Goal: Transaction & Acquisition: Purchase product/service

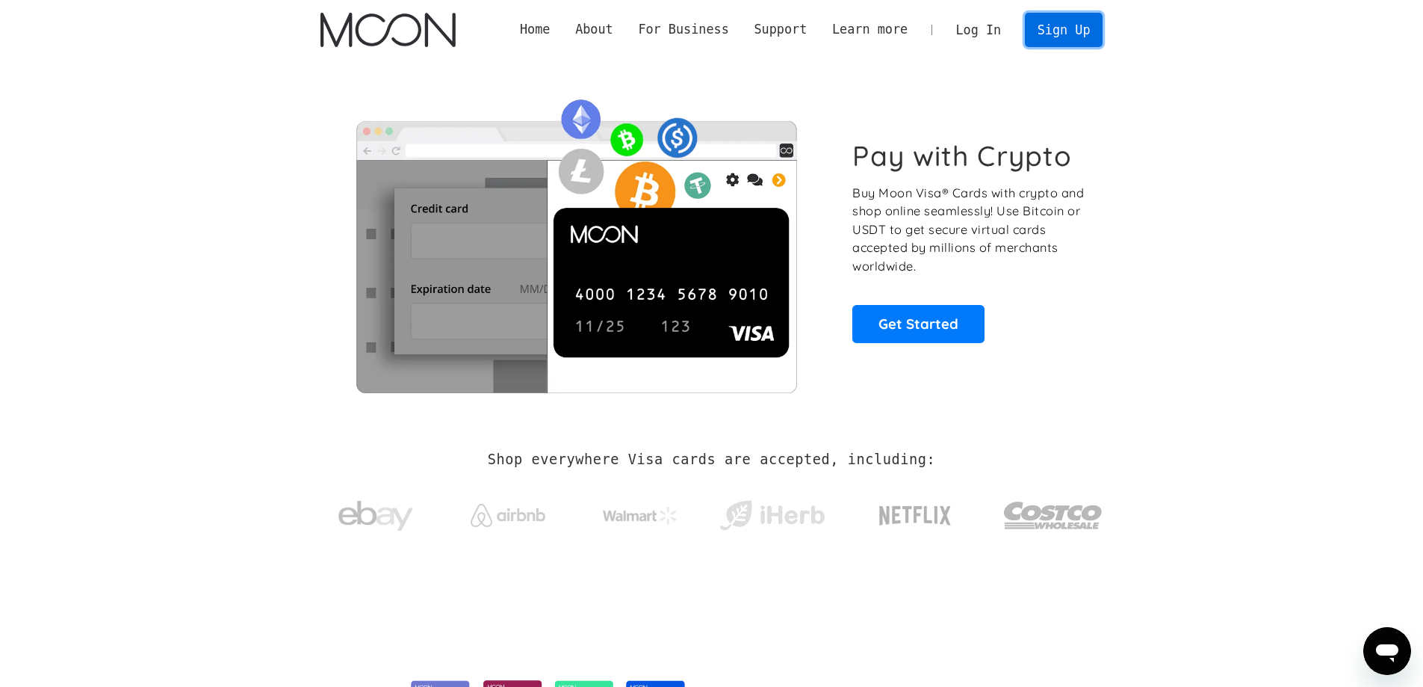
click at [1062, 35] on link "Sign Up" at bounding box center [1064, 30] width 78 height 34
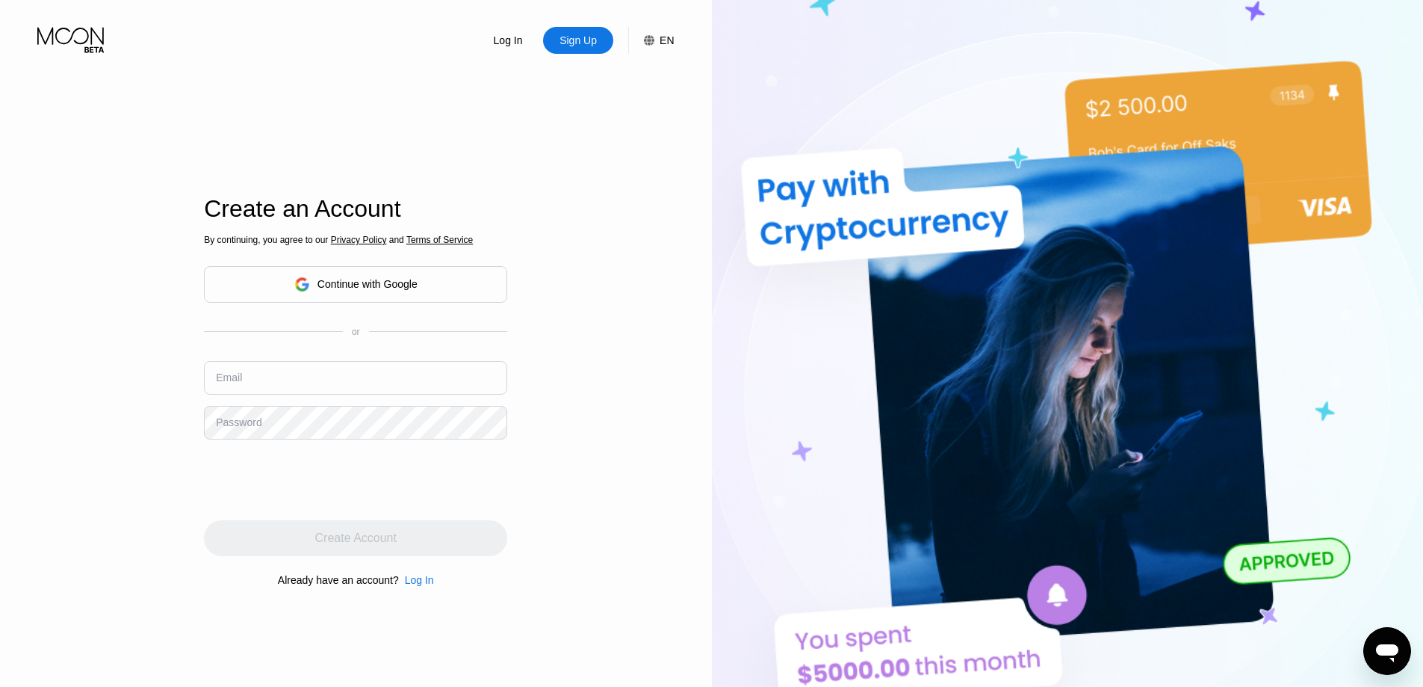
type input "tareqmkn@gmail.com"
click at [333, 394] on input "tareqmkn@gmail.com" at bounding box center [355, 378] width 303 height 34
click at [219, 418] on div "Password" at bounding box center [236, 414] width 40 height 10
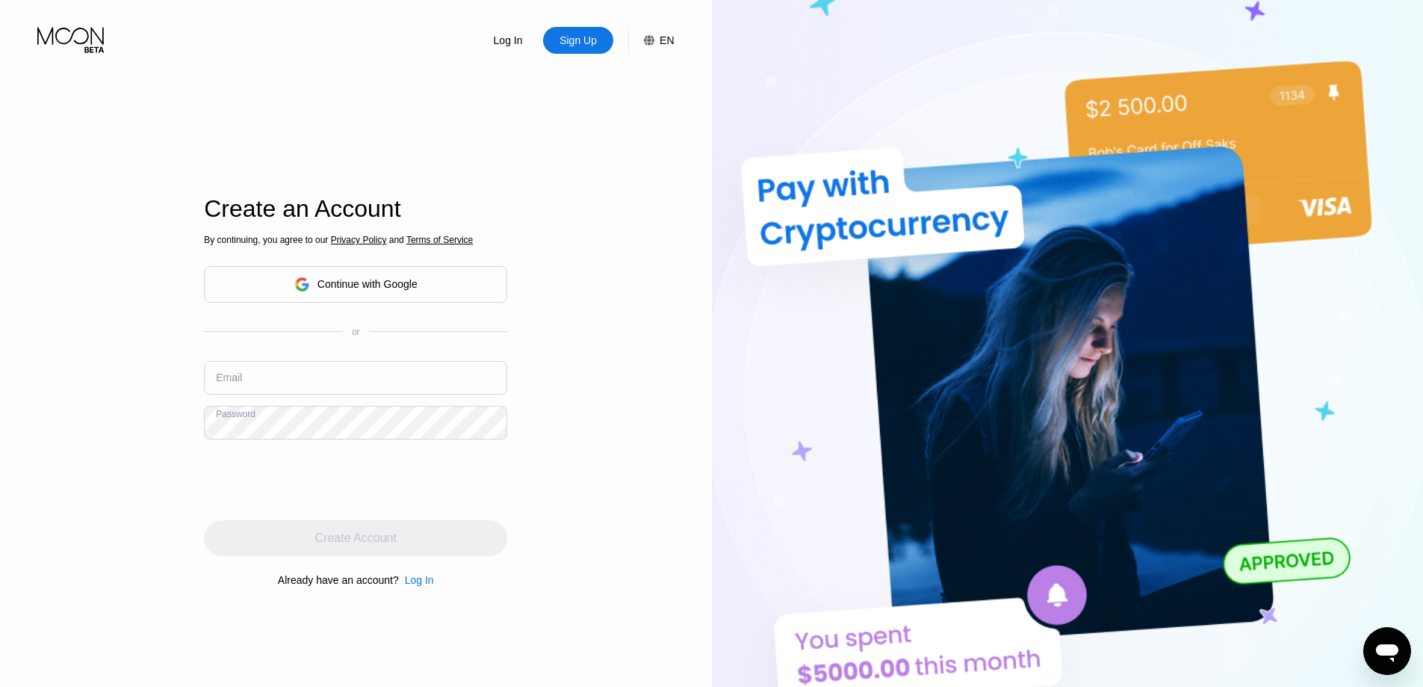
click at [219, 418] on div "Password" at bounding box center [236, 414] width 40 height 10
click at [258, 382] on input "text" at bounding box center [355, 378] width 303 height 34
paste input "rkburak_001@hotmail.com"
type input "[EMAIL_ADDRESS][DOMAIN_NAME]"
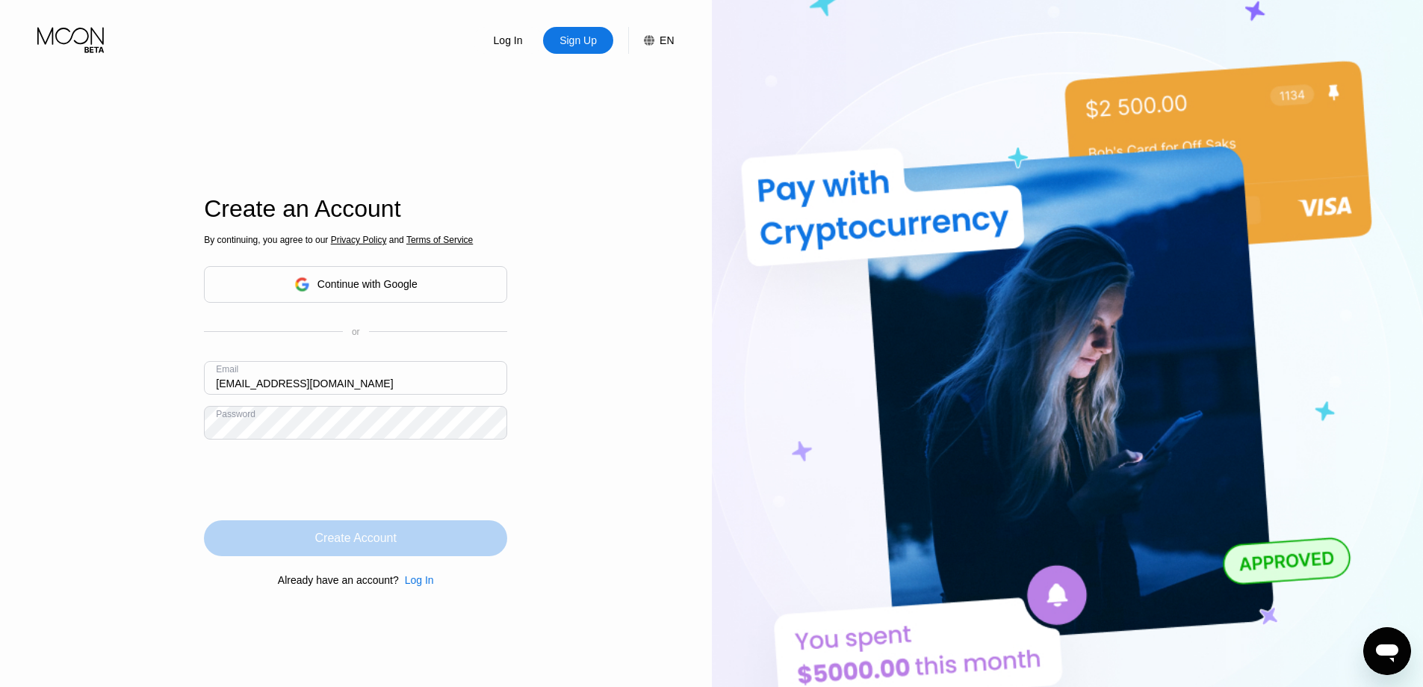
click at [342, 537] on div "Create Account" at bounding box center [355, 537] width 81 height 15
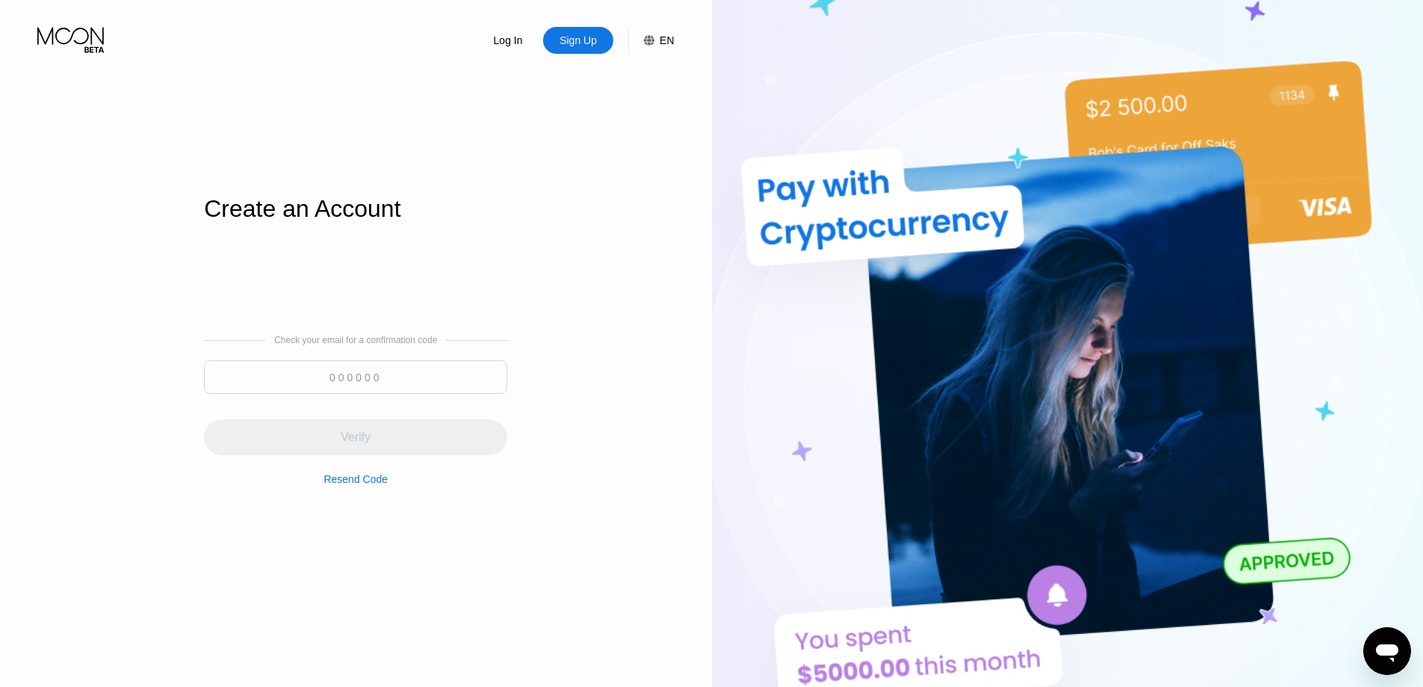
click at [371, 377] on input at bounding box center [355, 377] width 303 height 34
paste input "531261"
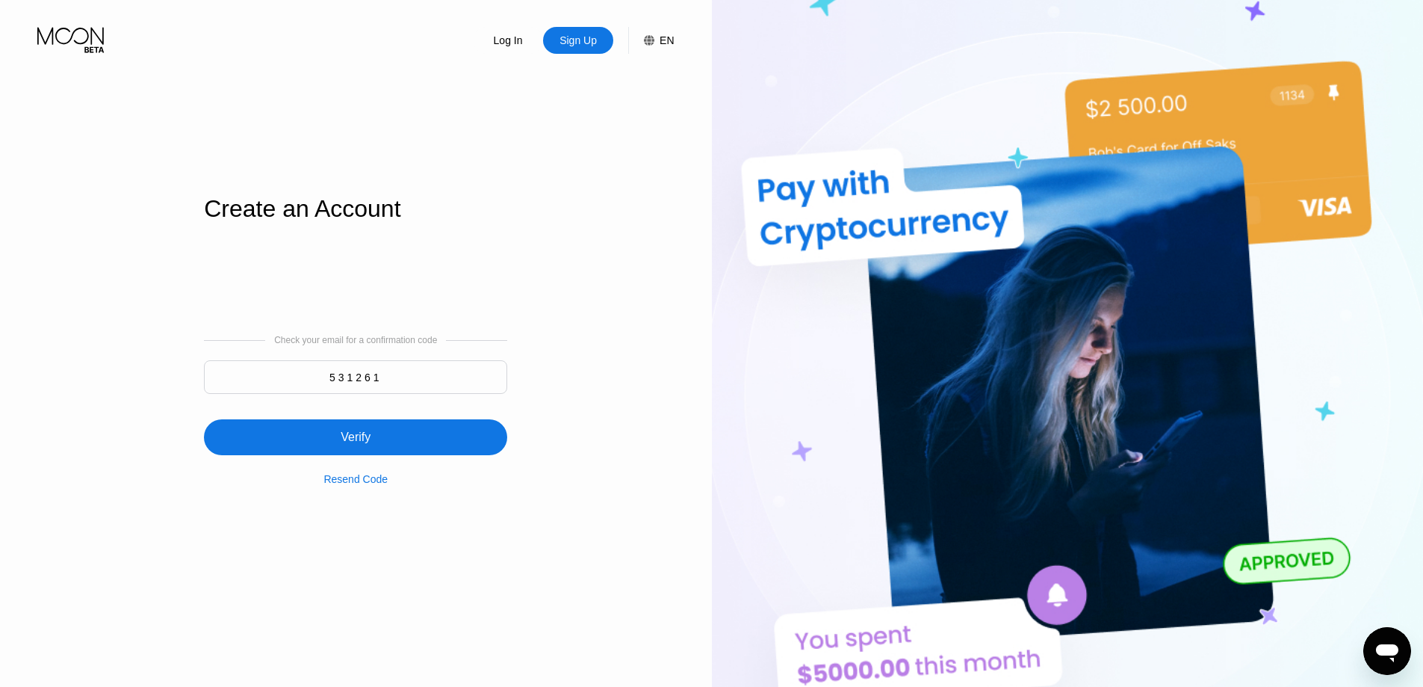
type input "531261"
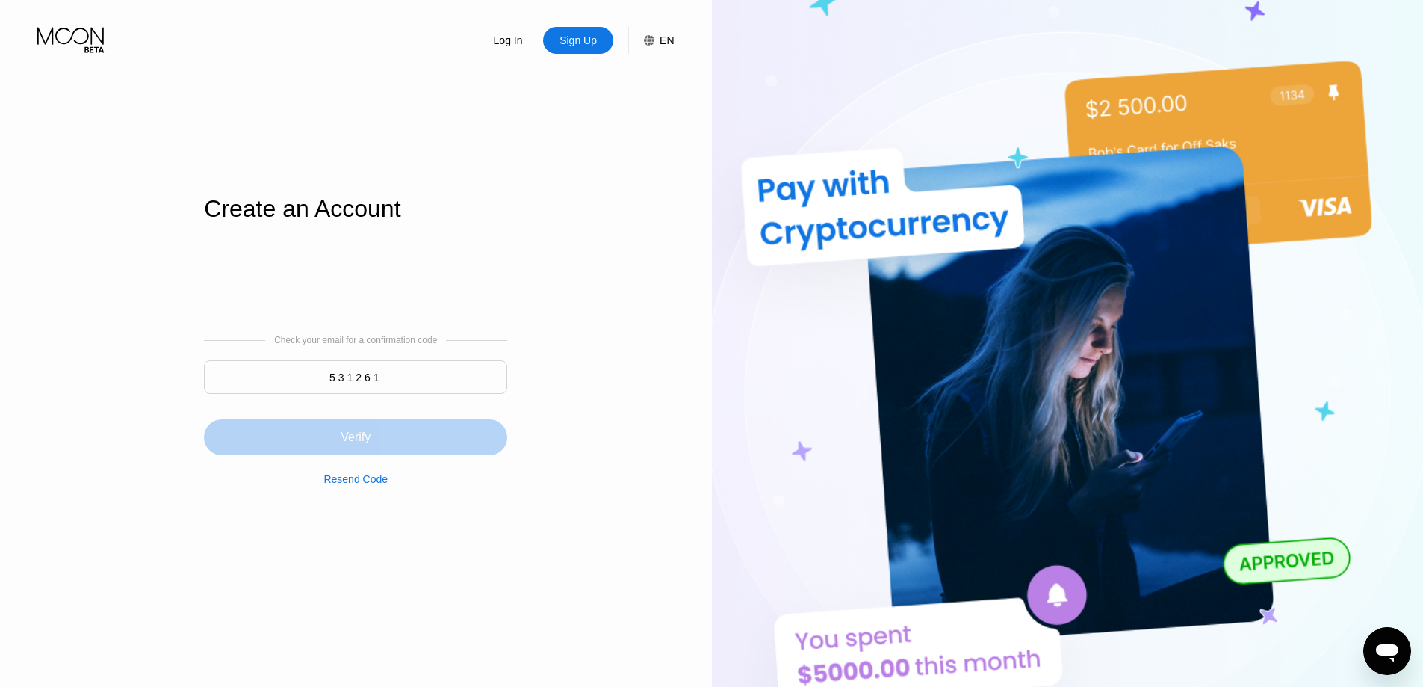
click at [375, 432] on div "Verify" at bounding box center [355, 437] width 303 height 36
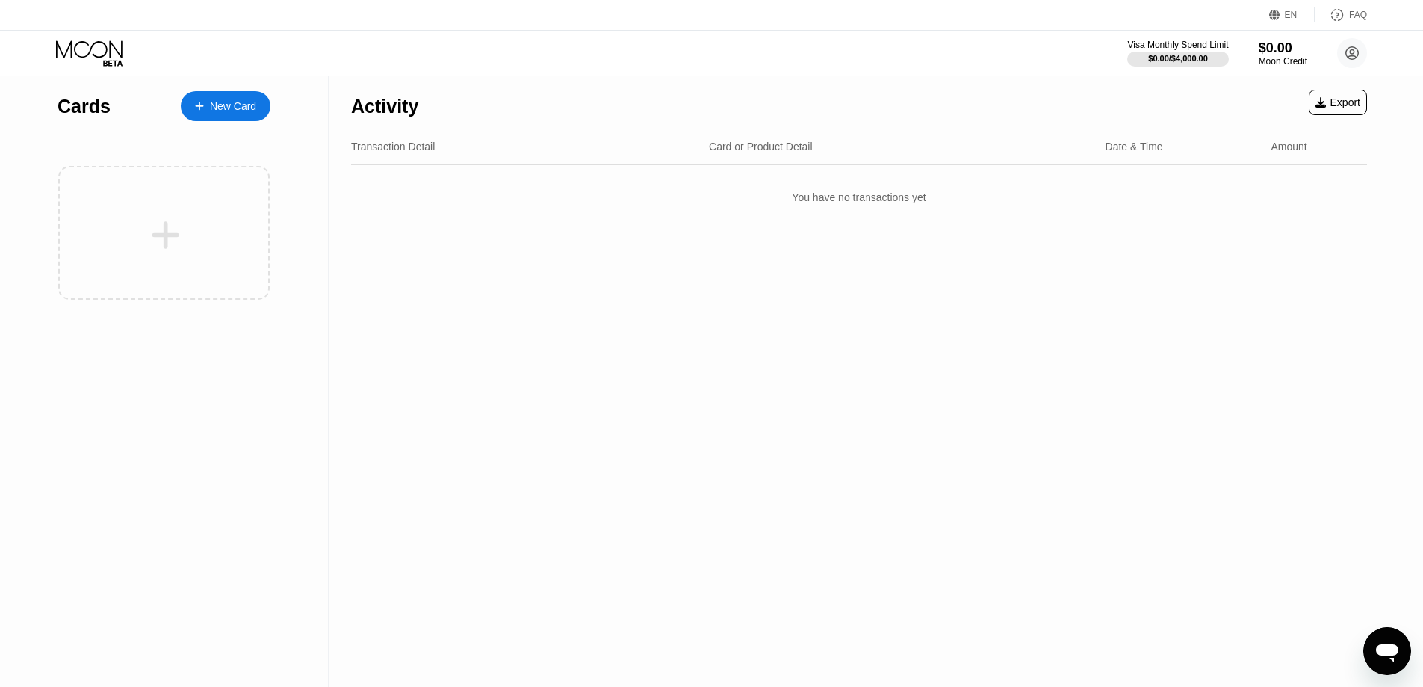
click at [214, 108] on div "New Card" at bounding box center [233, 106] width 46 height 13
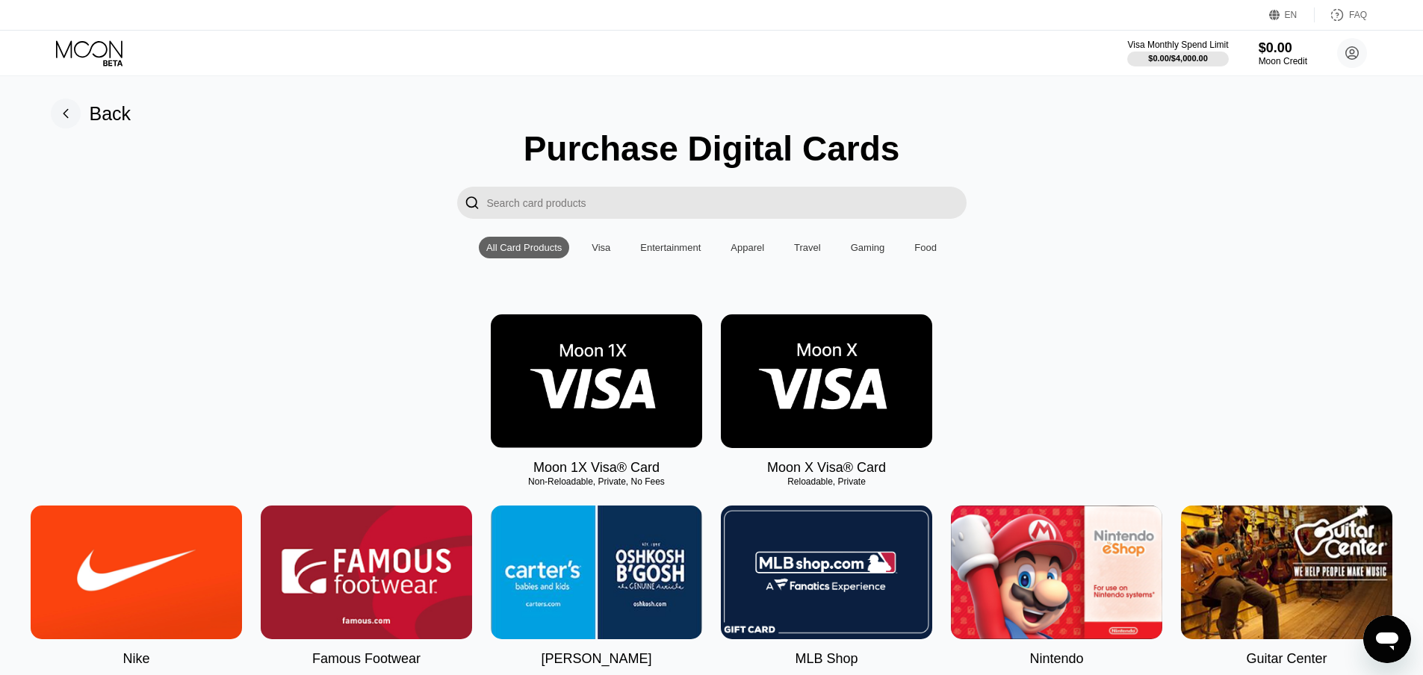
click at [843, 409] on img at bounding box center [826, 382] width 211 height 134
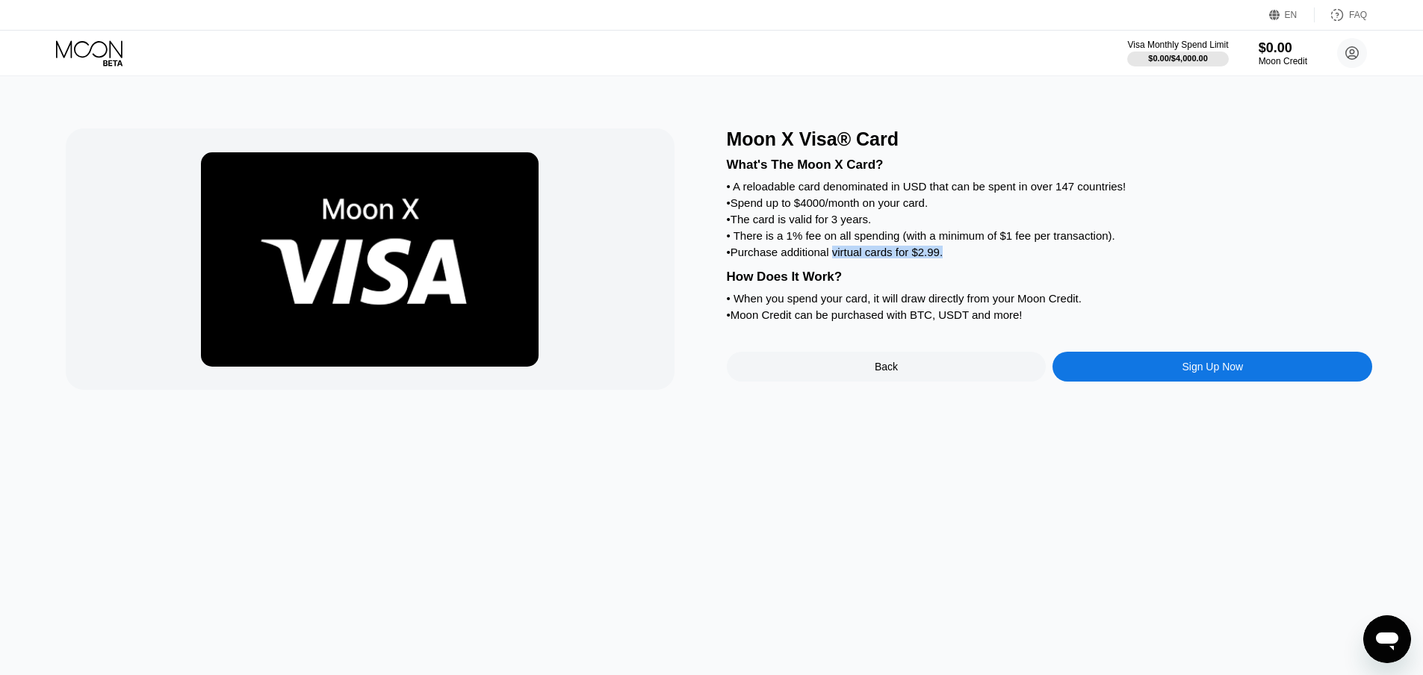
drag, startPoint x: 836, startPoint y: 267, endPoint x: 953, endPoint y: 265, distance: 116.6
click at [953, 258] on div "• Purchase additional virtual cards for $2.99." at bounding box center [1050, 252] width 646 height 13
drag, startPoint x: 734, startPoint y: 250, endPoint x: 1162, endPoint y: 250, distance: 428.1
click at [1162, 242] on div "• There is a 1% fee on all spending (with a minimum of $1 fee per transaction)." at bounding box center [1050, 235] width 646 height 13
drag, startPoint x: 950, startPoint y: 264, endPoint x: 915, endPoint y: 270, distance: 35.5
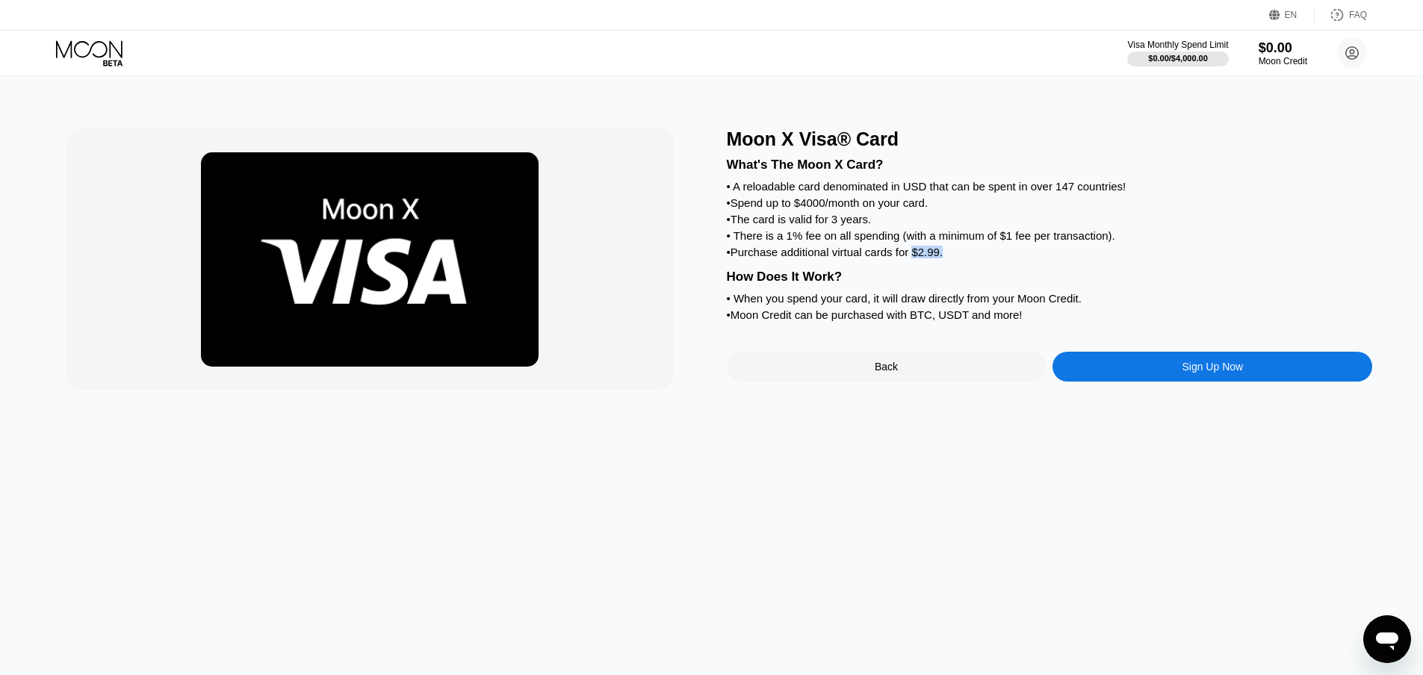
click at [915, 258] on div "• Purchase additional virtual cards for $2.99." at bounding box center [1050, 252] width 646 height 13
drag, startPoint x: 802, startPoint y: 215, endPoint x: 937, endPoint y: 214, distance: 134.5
click at [937, 209] on div "• Spend up to $4000/month on your card." at bounding box center [1050, 202] width 646 height 13
click at [922, 209] on div "• Spend up to $4000/month on your card." at bounding box center [1050, 202] width 646 height 13
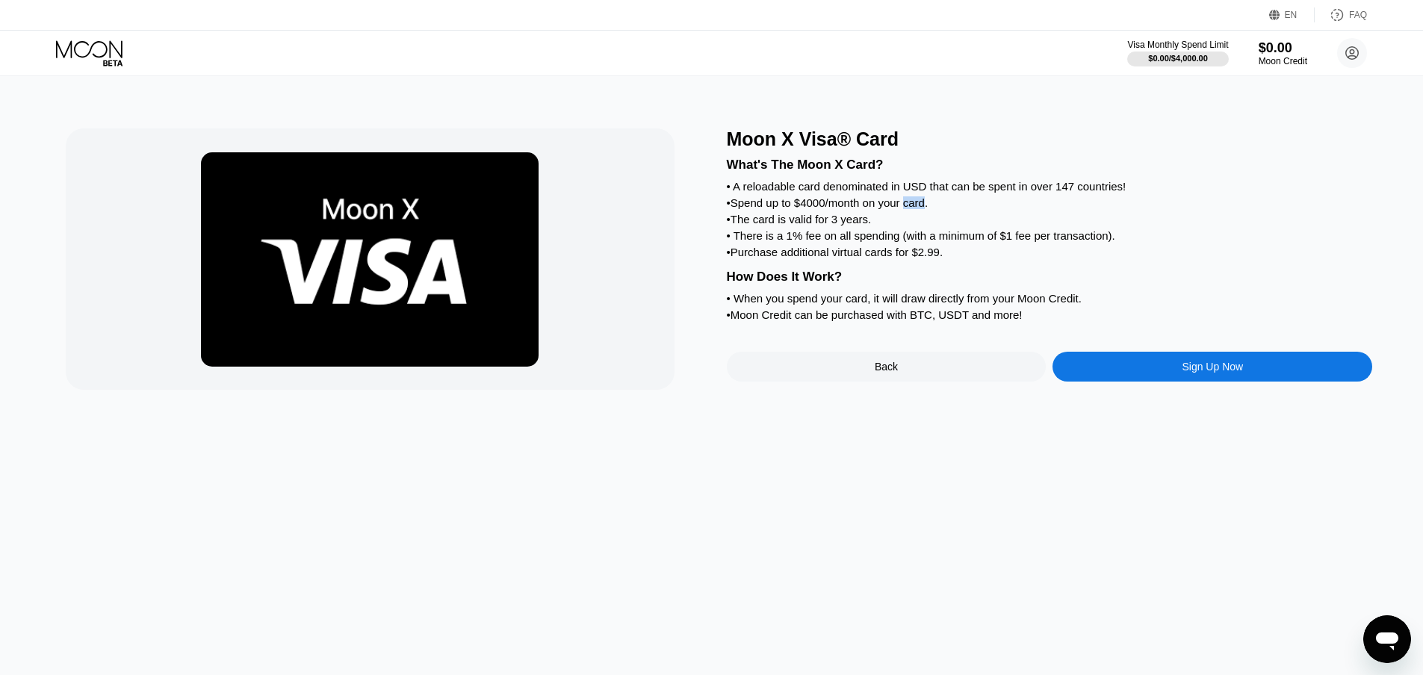
click at [1009, 185] on div "• A reloadable card denominated in USD that can be spent in over 147 countries!" at bounding box center [1050, 186] width 646 height 13
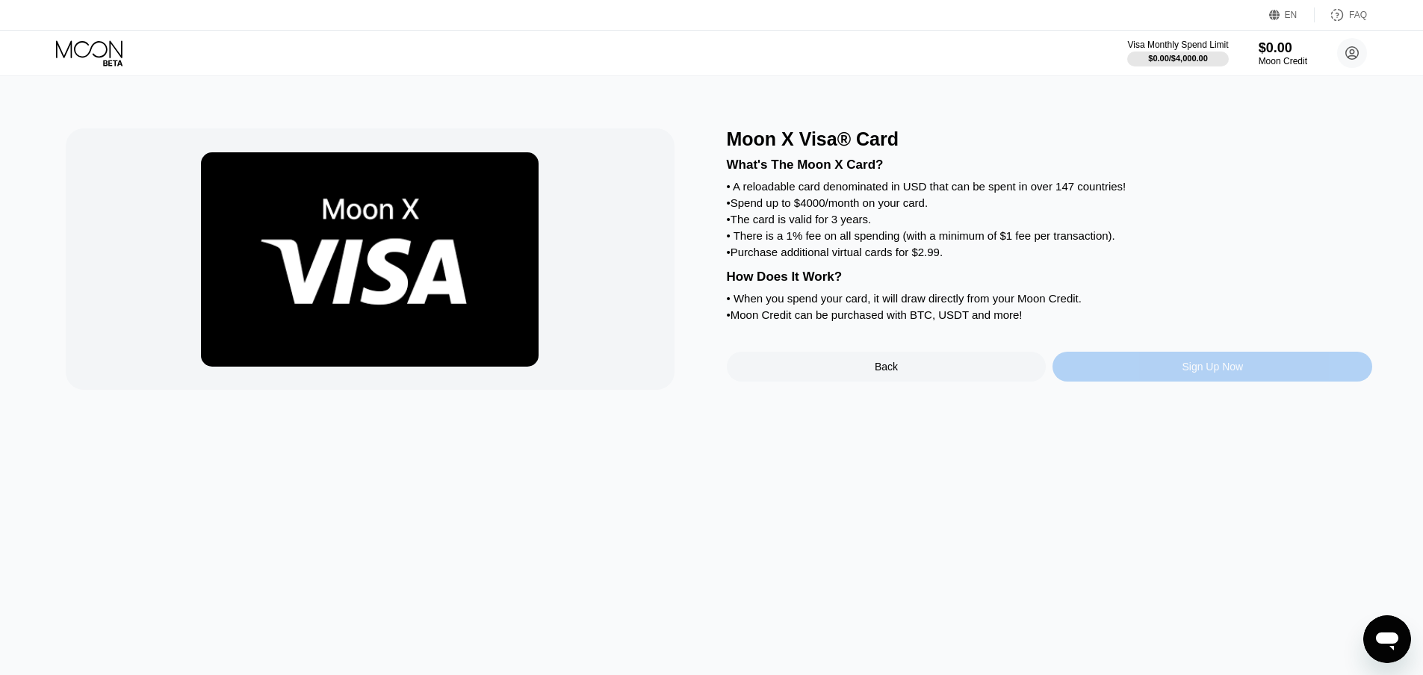
click at [1186, 373] on div "Sign Up Now" at bounding box center [1212, 367] width 61 height 12
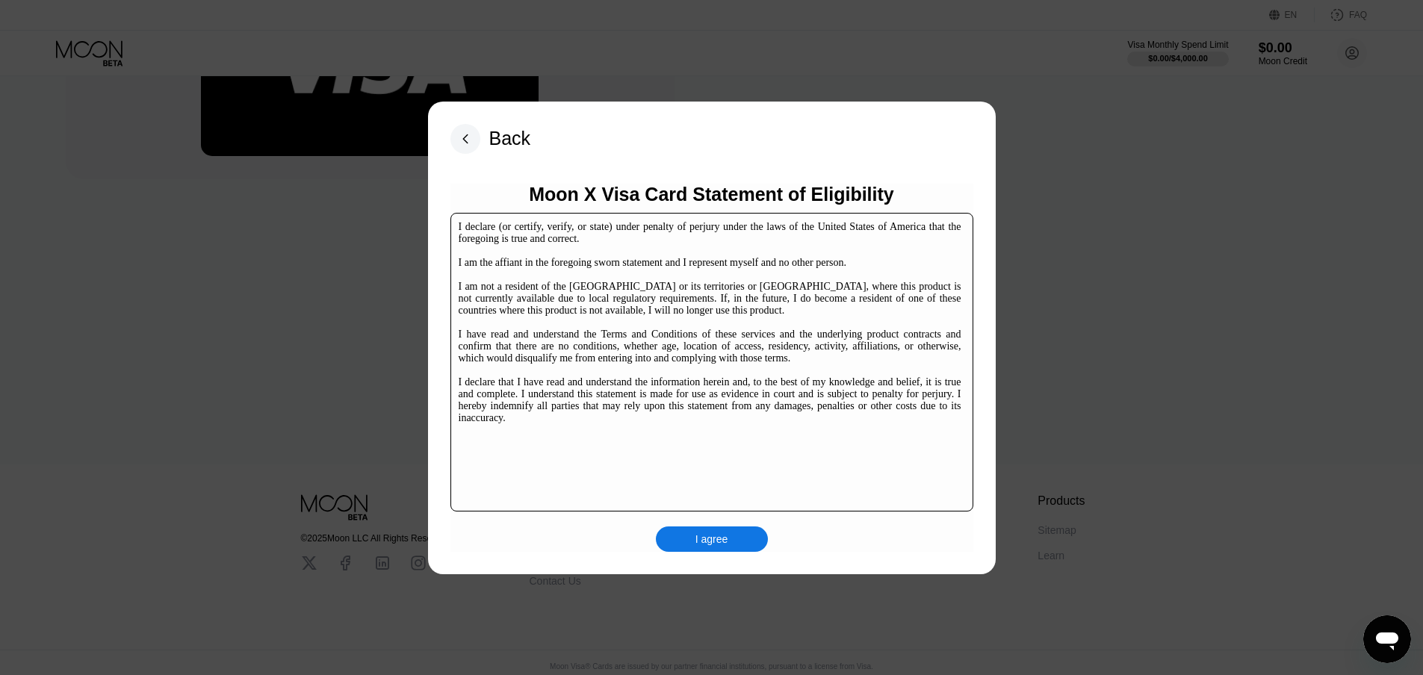
scroll to position [224, 0]
click at [719, 533] on div "I agree" at bounding box center [712, 539] width 33 height 13
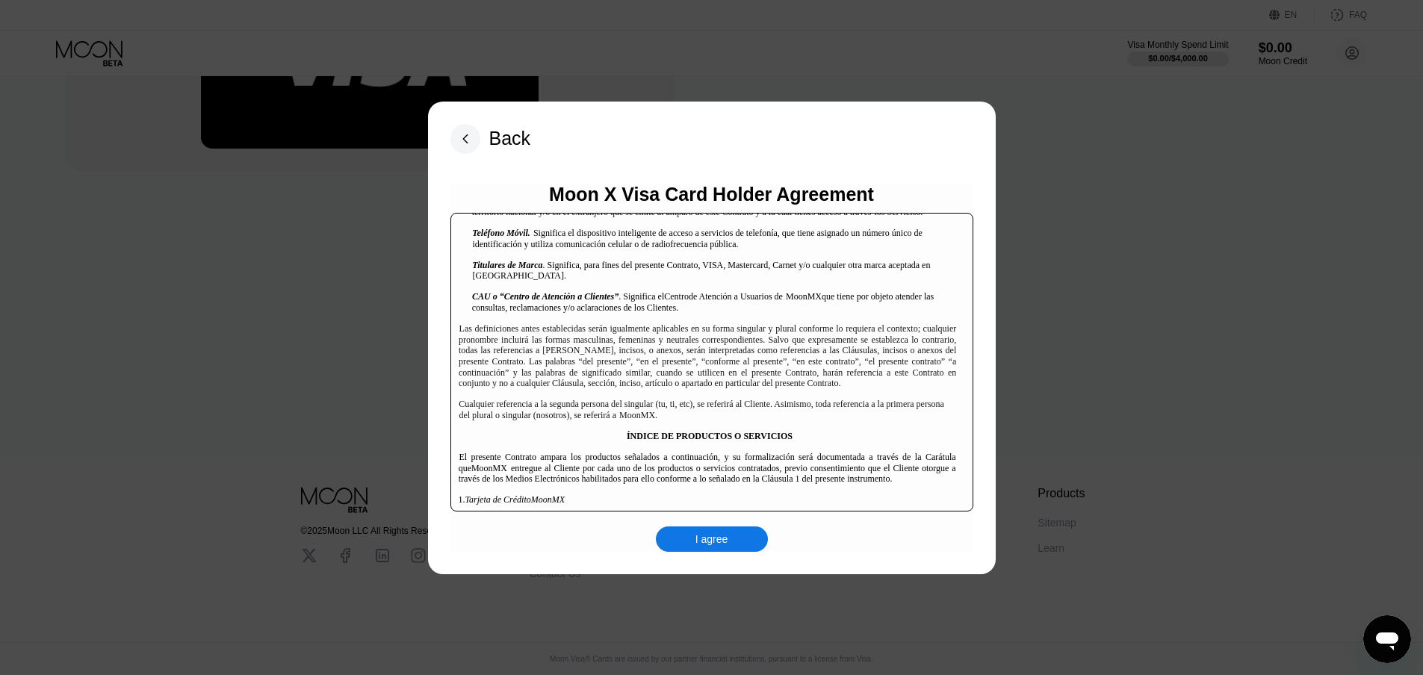
scroll to position [2465, 0]
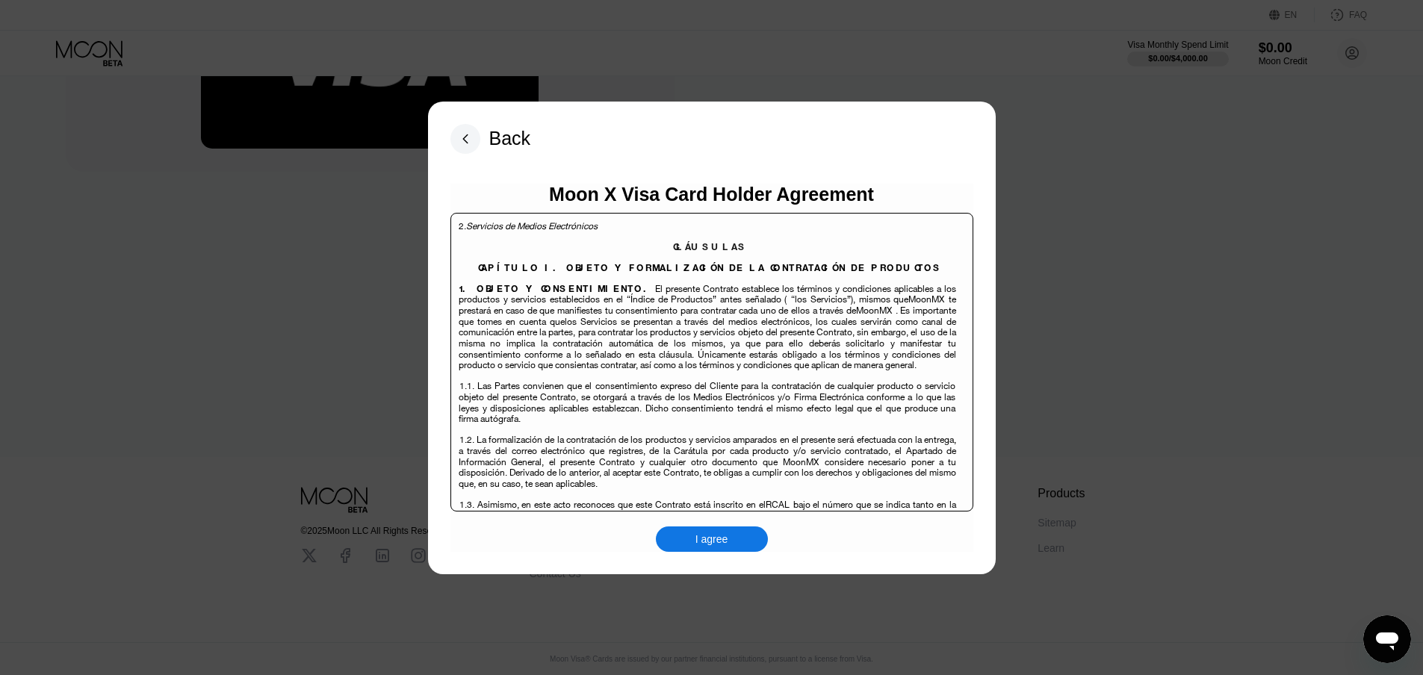
click at [710, 524] on div "Moon X Visa Card Holder Agreement Contrato Múltiple de Productos de Crédito y S…" at bounding box center [711, 368] width 523 height 368
click at [712, 543] on div "I agree" at bounding box center [712, 539] width 33 height 13
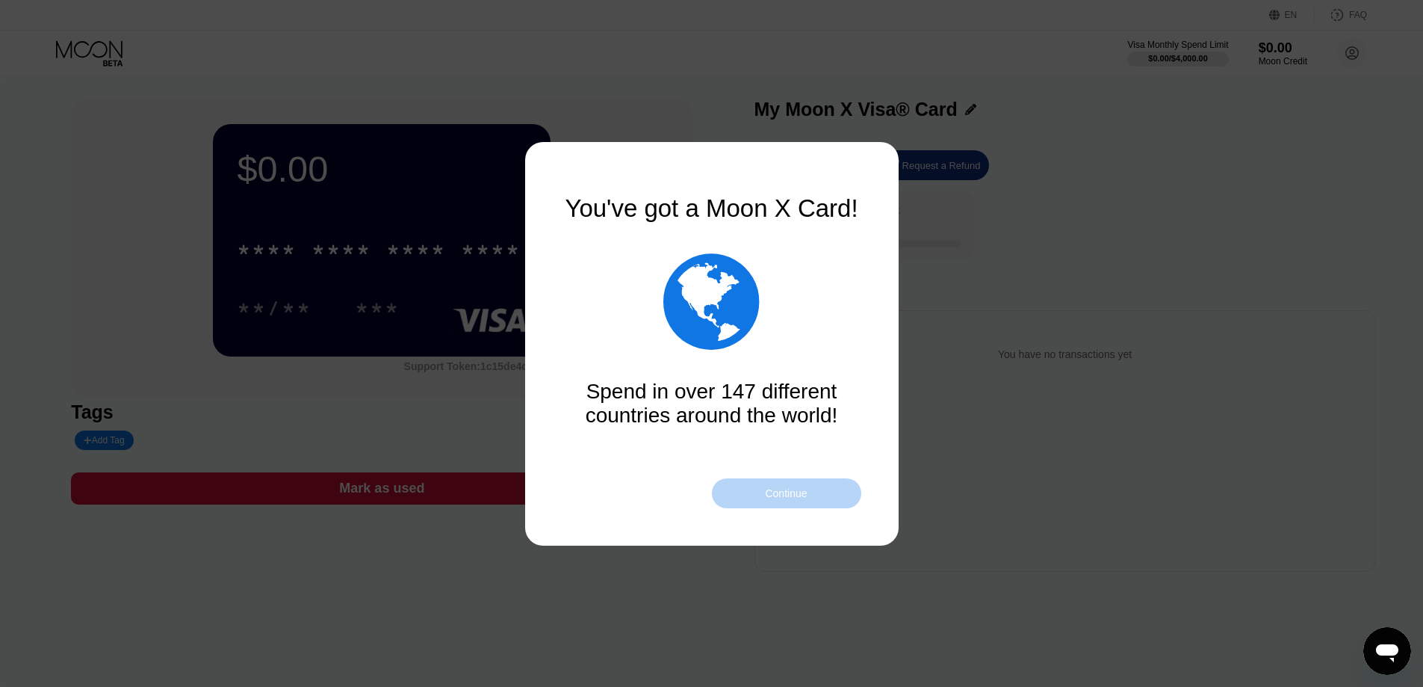
click at [768, 496] on div "Continue" at bounding box center [786, 493] width 42 height 12
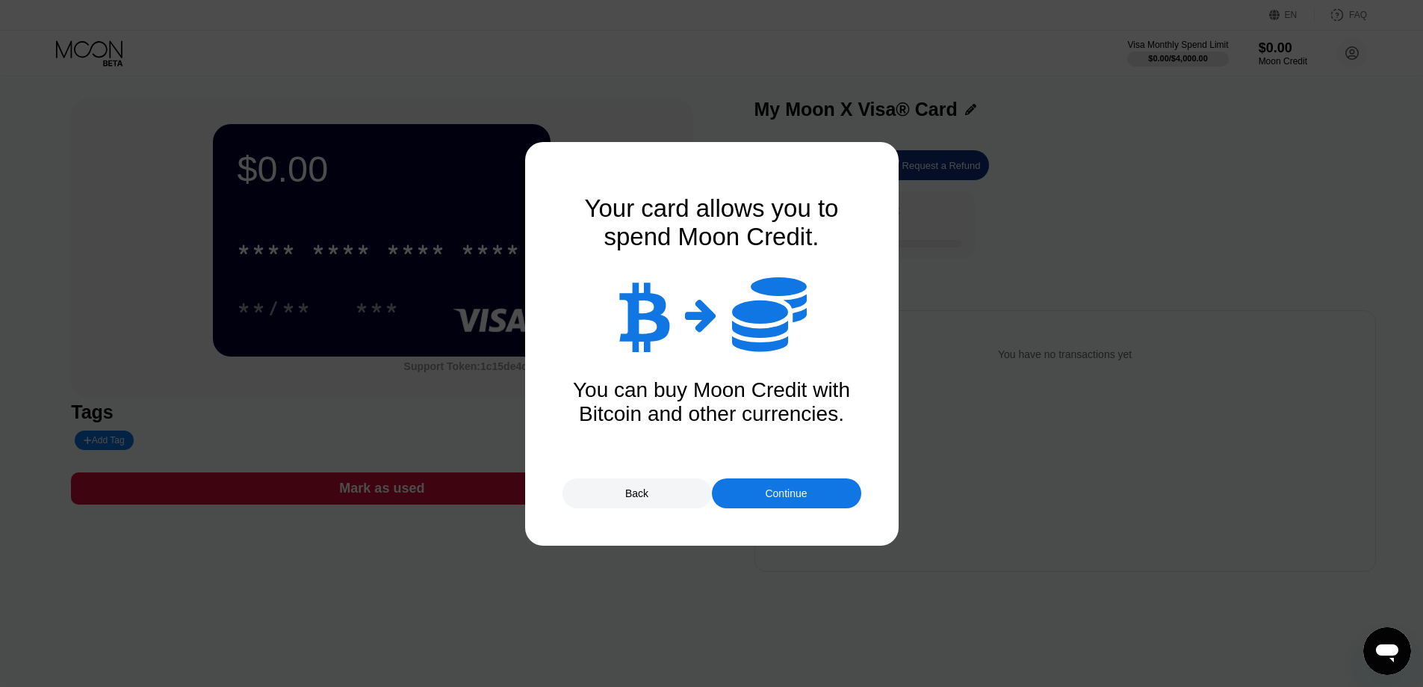
click at [768, 496] on div "Continue" at bounding box center [786, 493] width 42 height 12
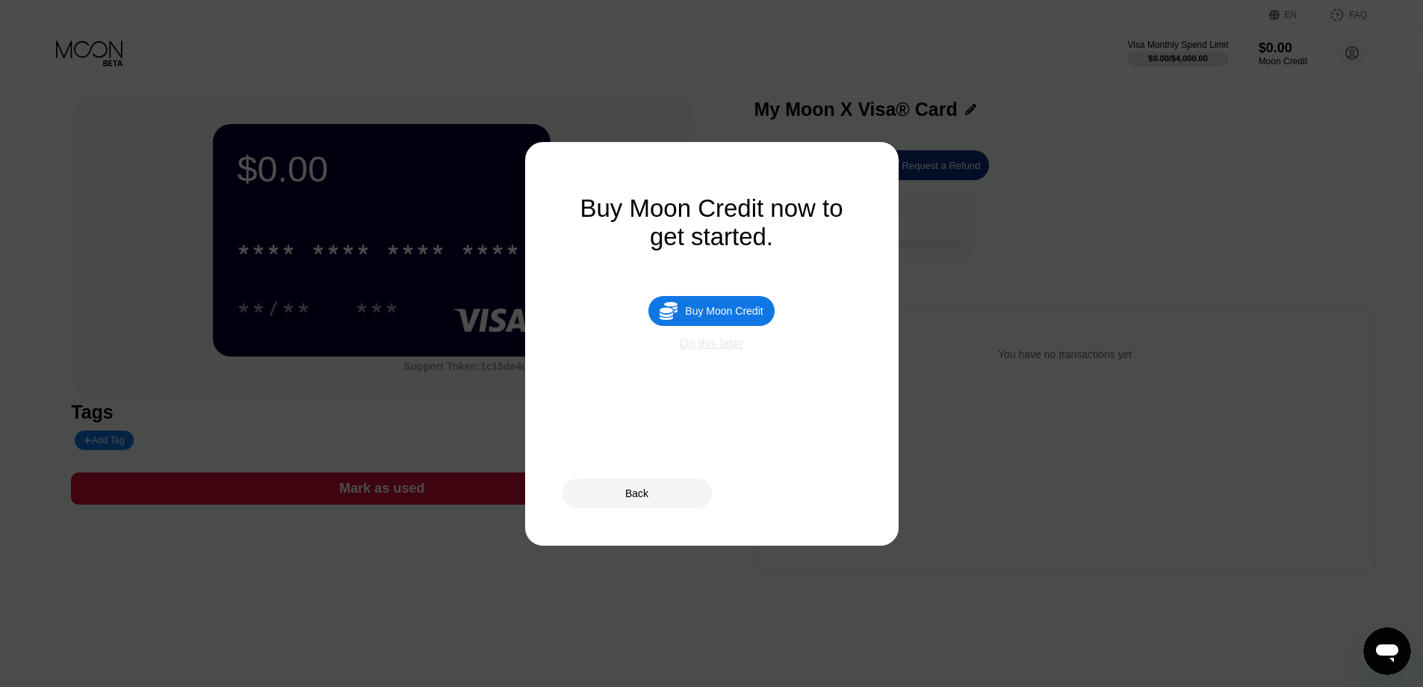
click at [707, 350] on div "Do this later" at bounding box center [712, 343] width 64 height 13
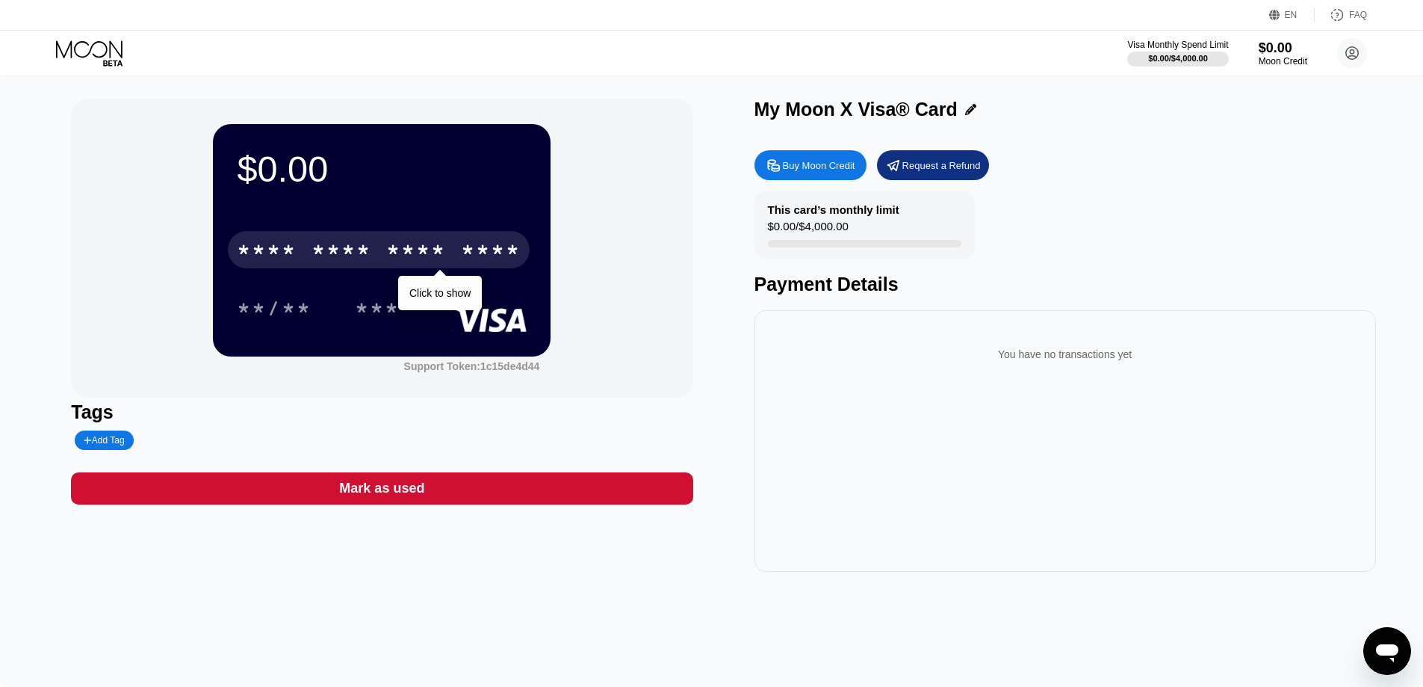
click at [424, 258] on div "* * * *" at bounding box center [416, 252] width 60 height 24
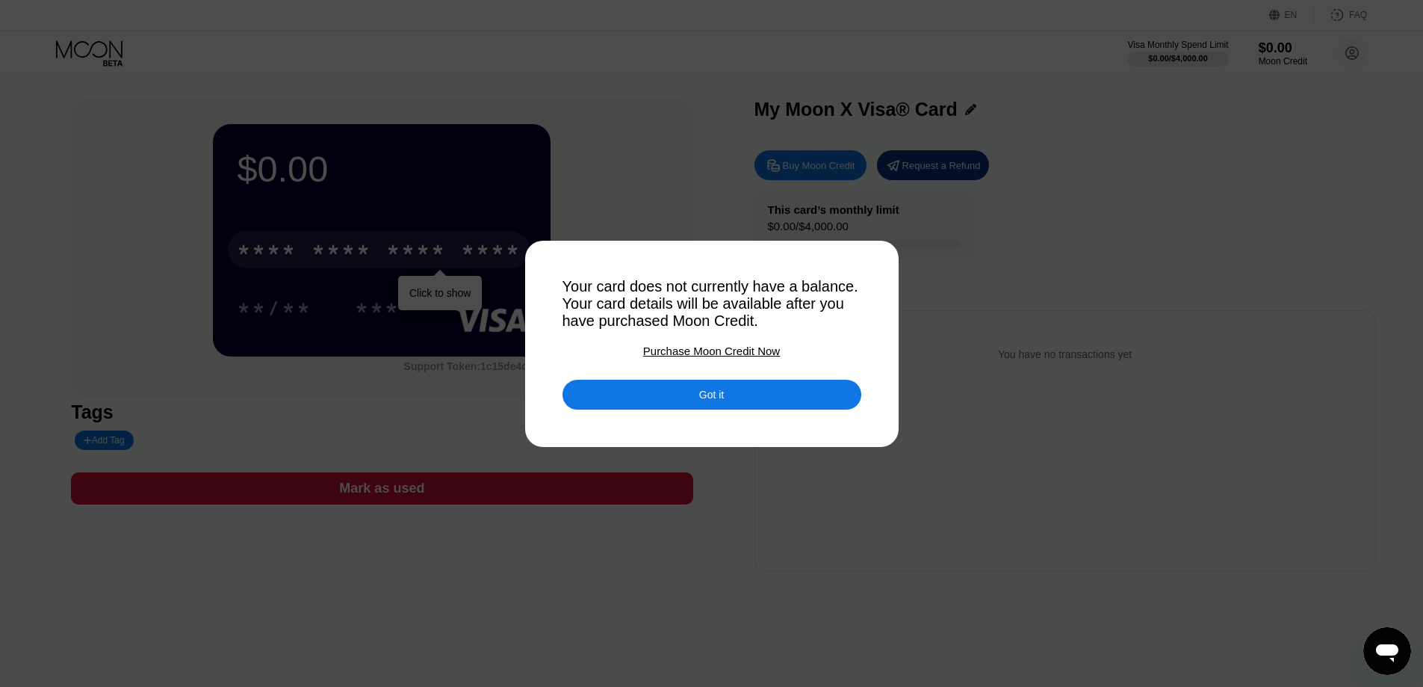
click at [1024, 313] on div at bounding box center [717, 343] width 1434 height 687
drag, startPoint x: 720, startPoint y: 397, endPoint x: 814, endPoint y: 390, distance: 93.7
click at [719, 397] on div "Got it" at bounding box center [711, 394] width 25 height 13
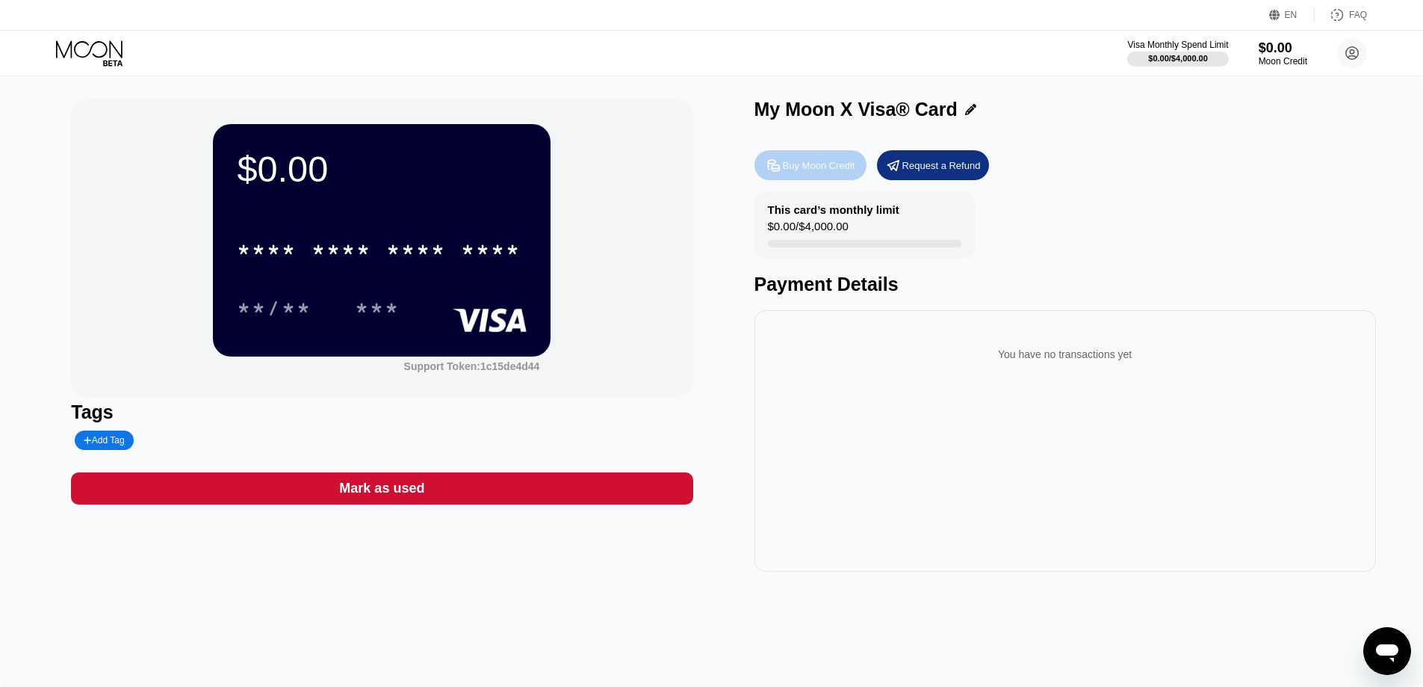
click at [835, 168] on div "Buy Moon Credit" at bounding box center [819, 165] width 72 height 13
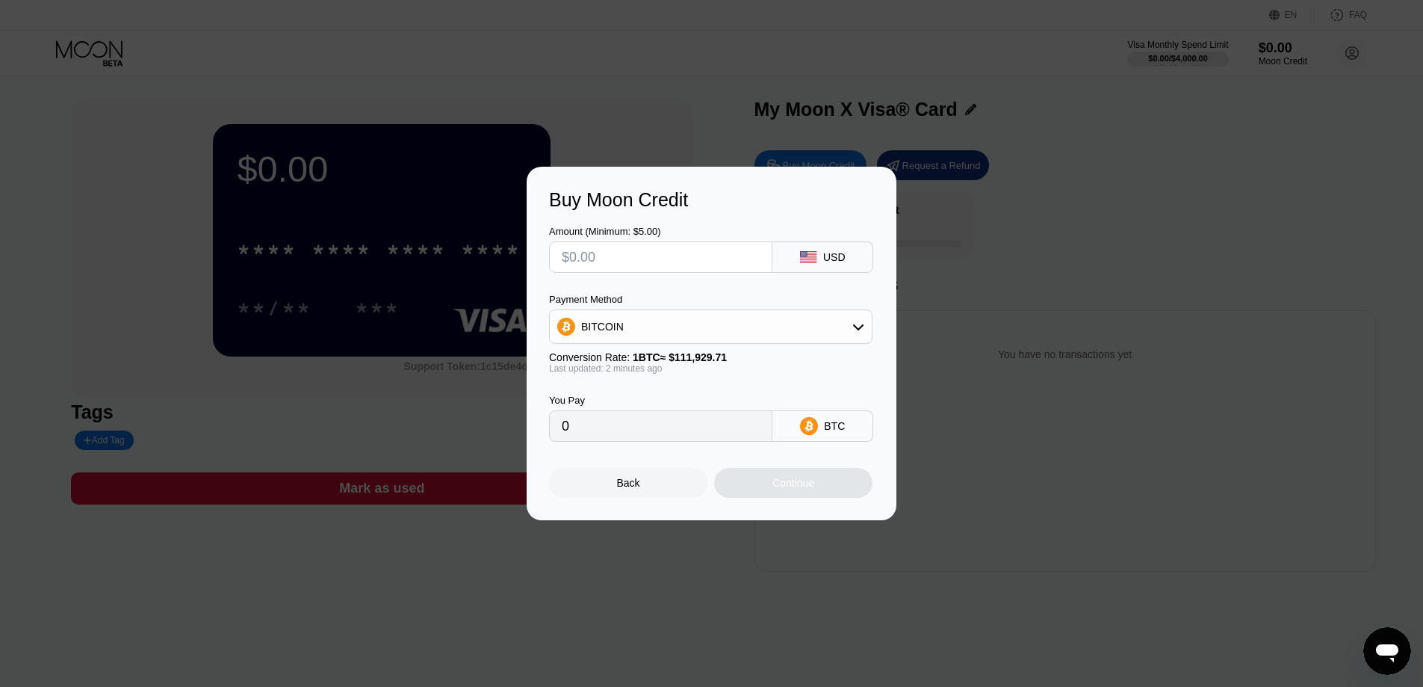
click at [633, 315] on div "BITCOIN" at bounding box center [711, 327] width 322 height 30
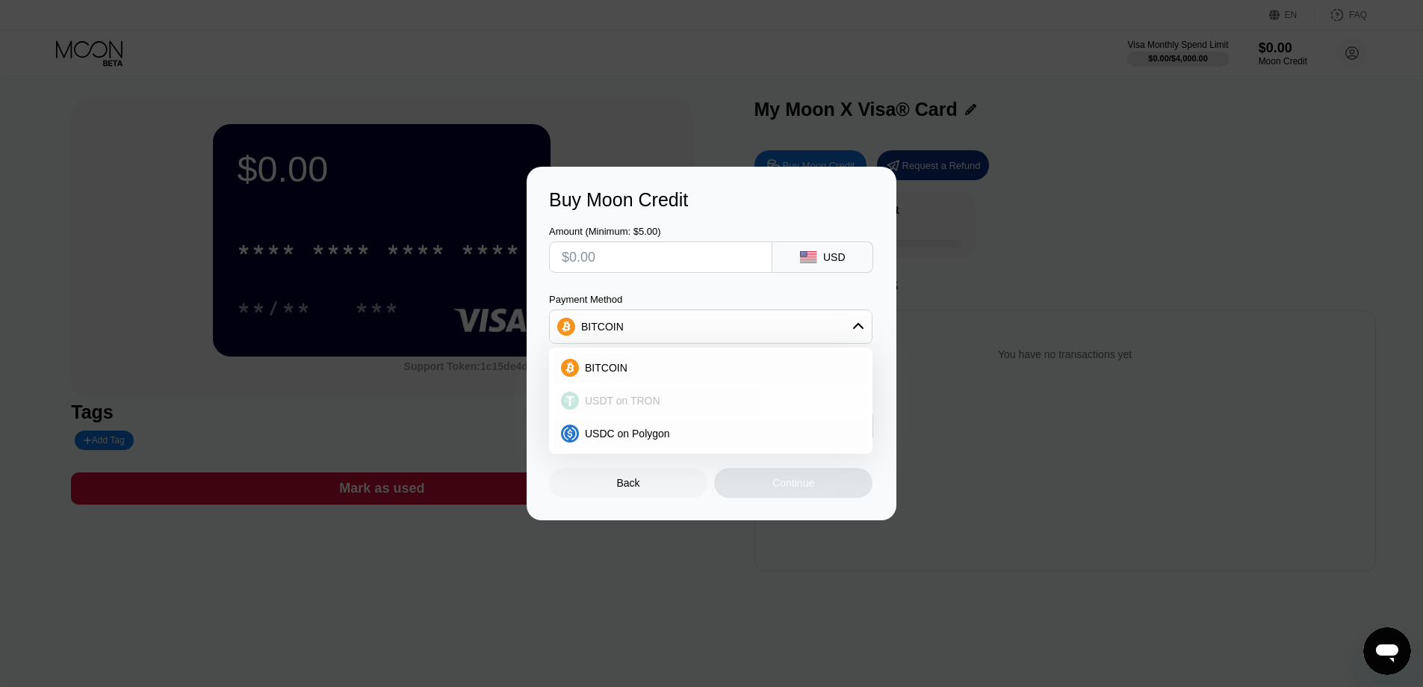
click at [669, 403] on div "USDT on TRON" at bounding box center [720, 400] width 282 height 12
type input "0.00"
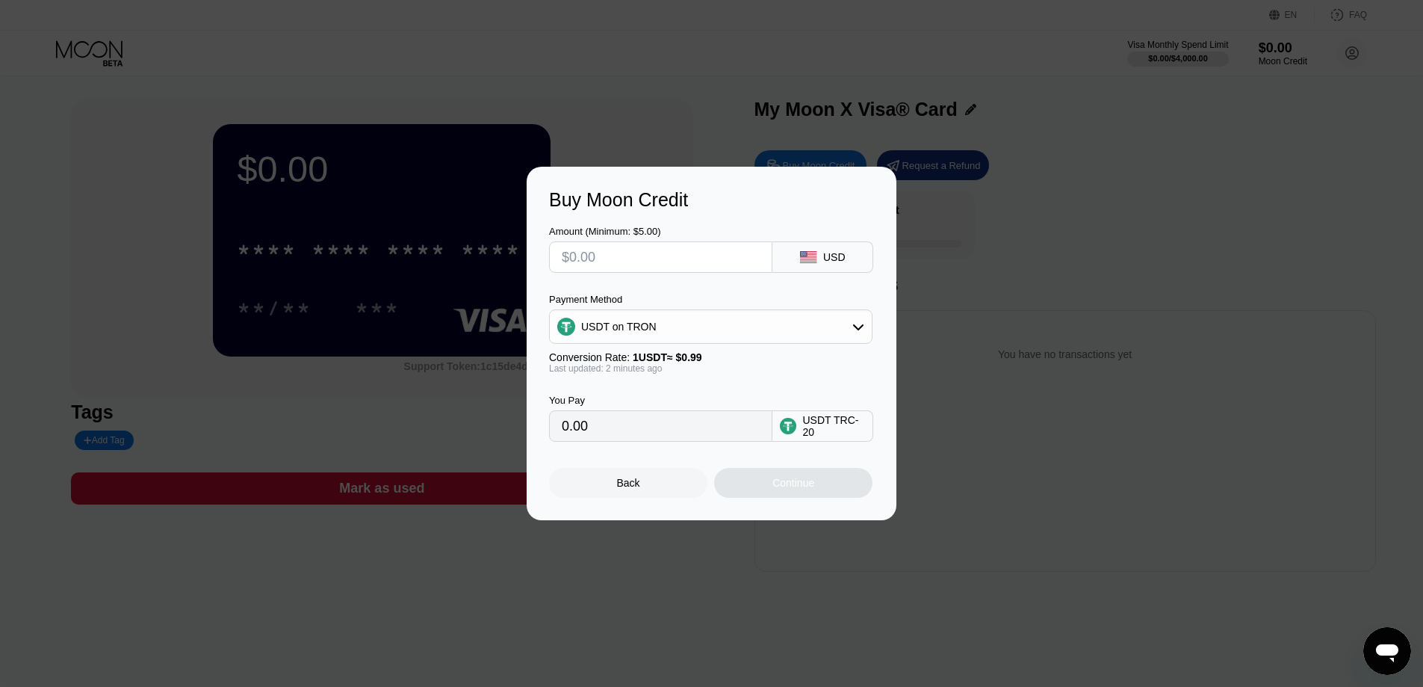
click at [637, 258] on input "text" at bounding box center [661, 257] width 198 height 30
click at [619, 260] on input "text" at bounding box center [661, 257] width 198 height 30
type input "$2"
type input "2.02"
type input "$20"
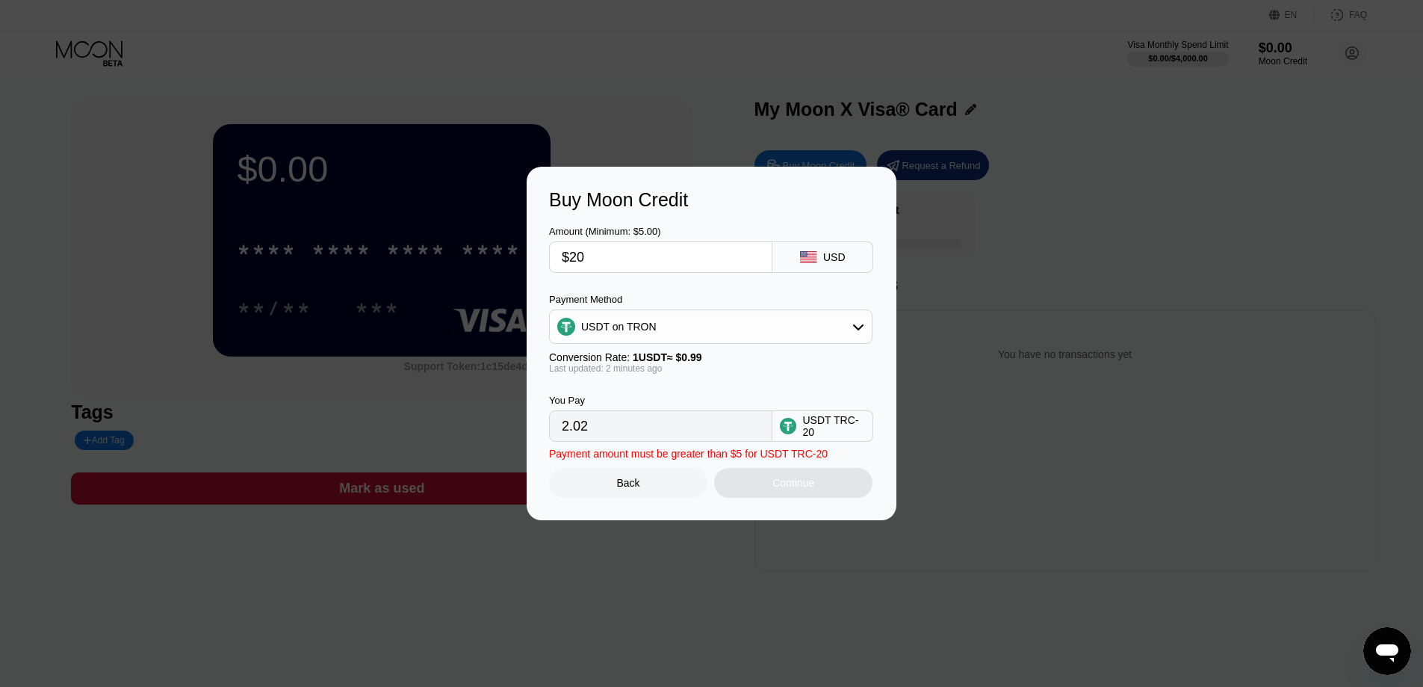
type input "20.20"
type input "$20"
click at [790, 484] on div "Continue" at bounding box center [793, 483] width 42 height 12
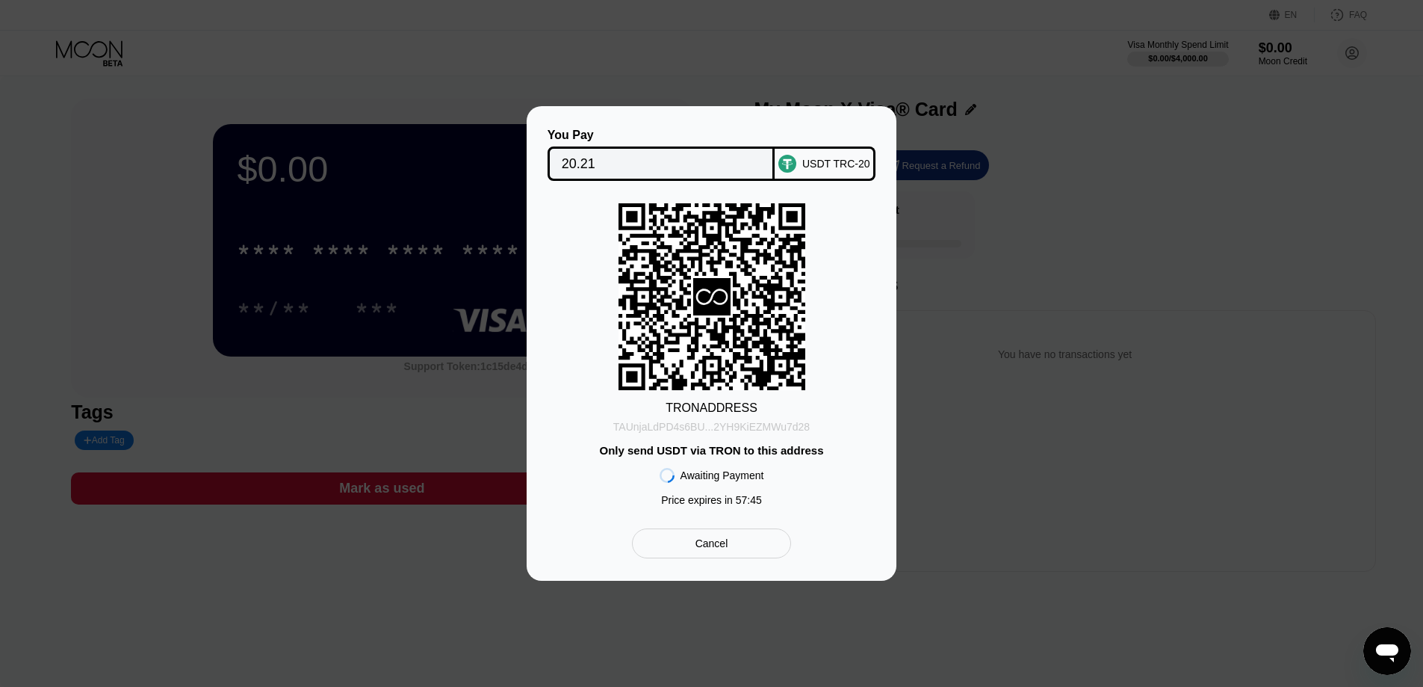
click at [702, 424] on div "TAUnjaLdPD4s6BU...2YH9KiEZMWu7d28" at bounding box center [711, 427] width 196 height 12
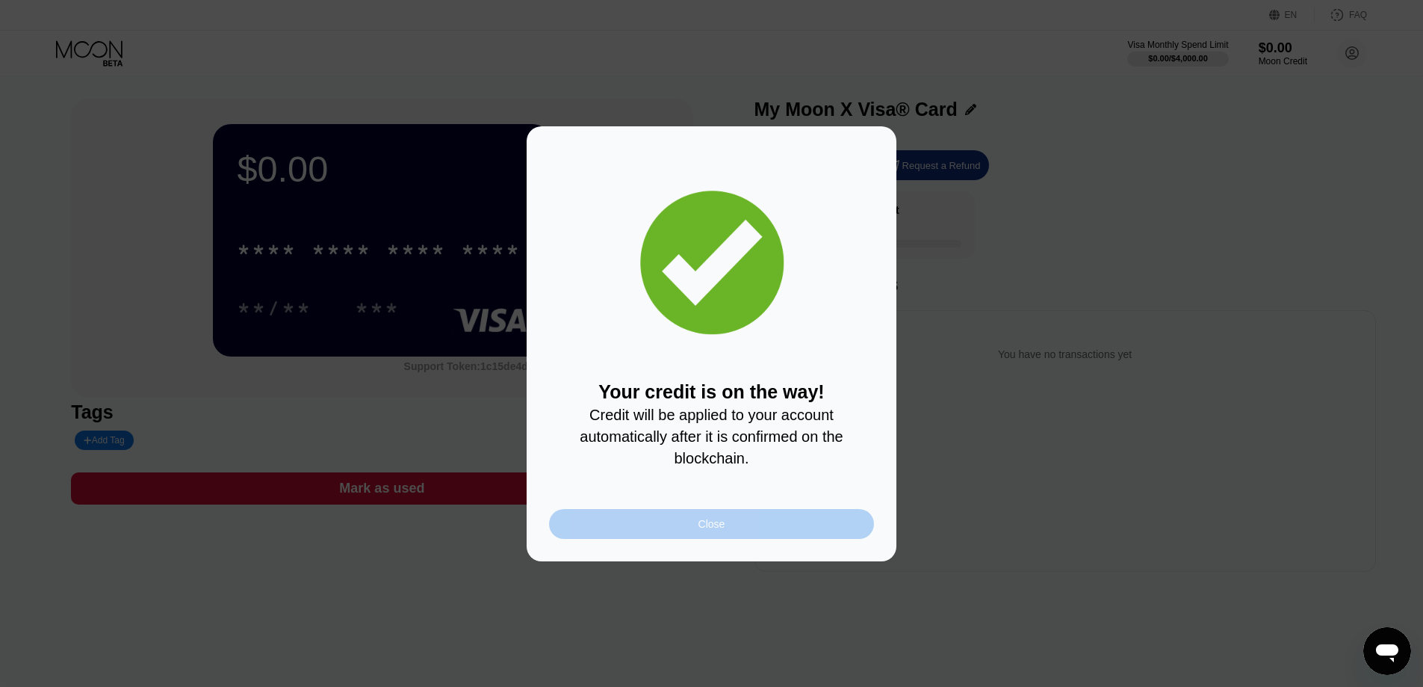
click at [696, 527] on div "Close" at bounding box center [711, 524] width 325 height 30
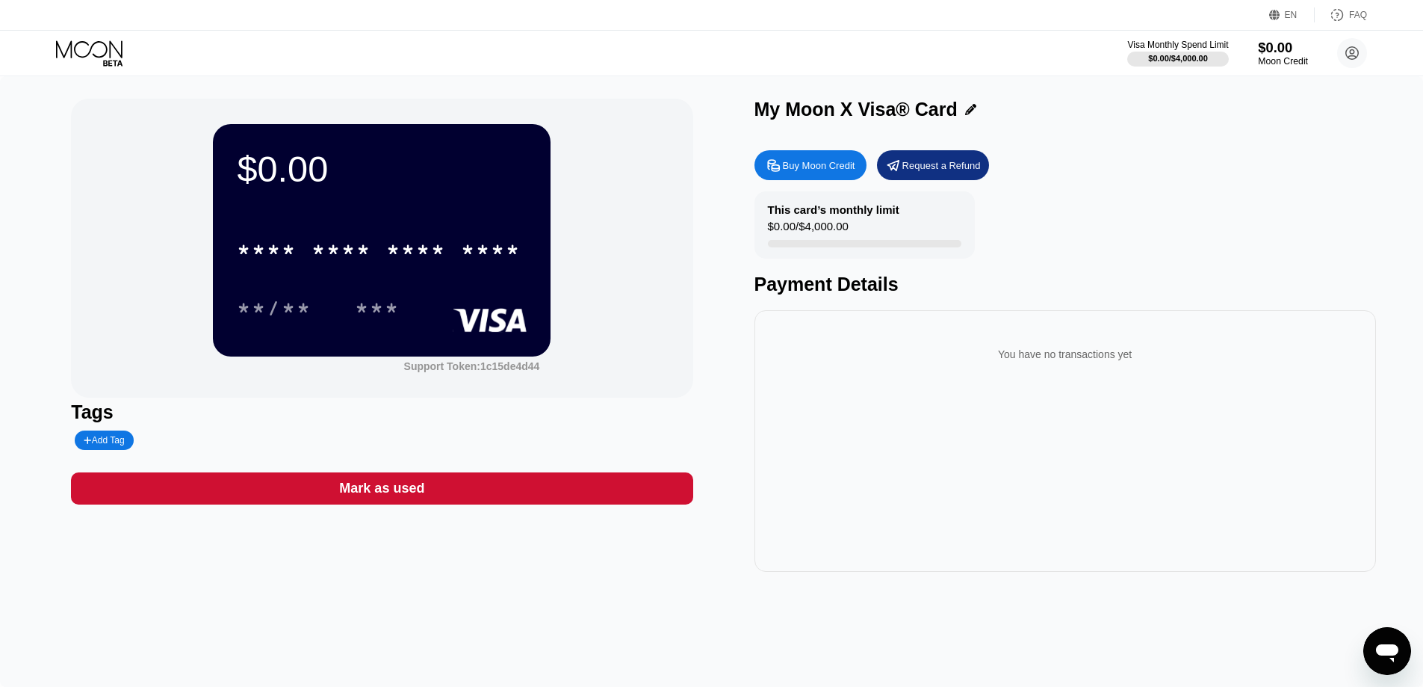
click at [1270, 56] on div "Moon Credit" at bounding box center [1283, 61] width 50 height 10
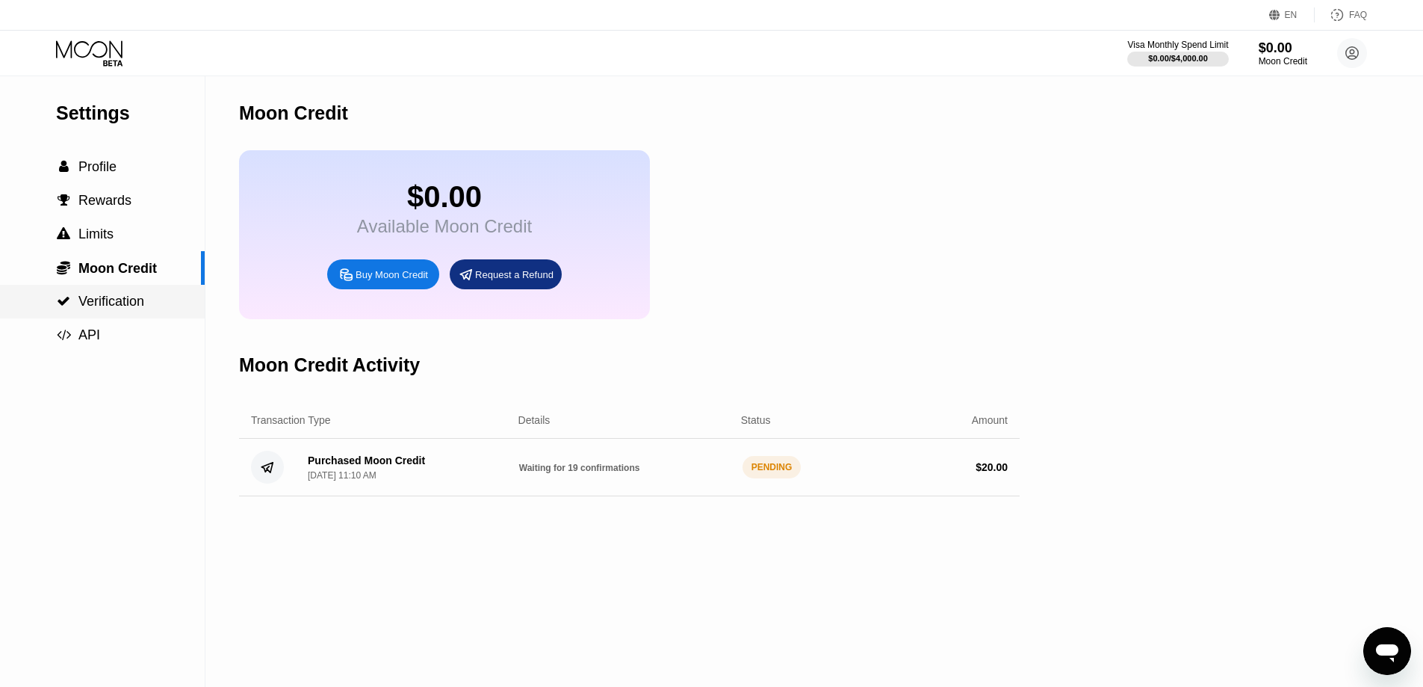
click at [143, 306] on span "Verification" at bounding box center [111, 301] width 66 height 15
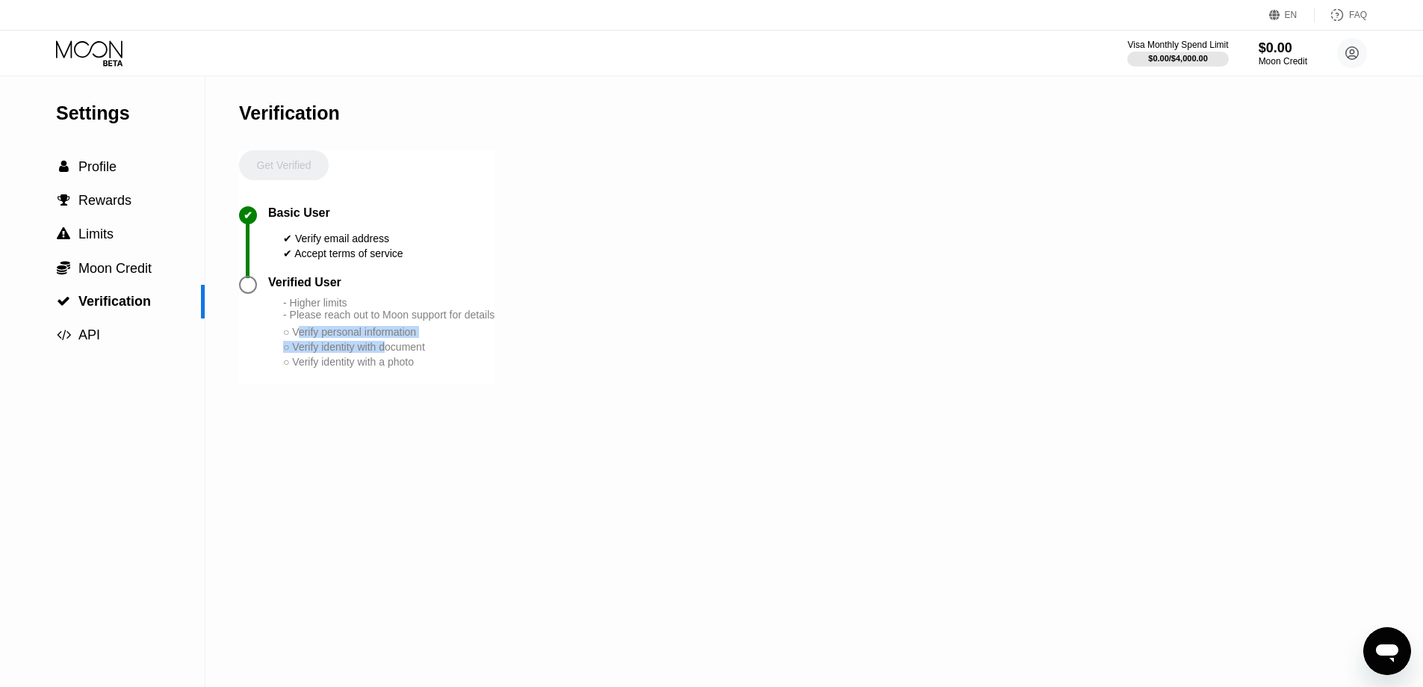
drag, startPoint x: 300, startPoint y: 353, endPoint x: 388, endPoint y: 361, distance: 88.5
click at [388, 361] on div "- Higher limits - Please reach out to Moon support for details ○ Verify persona…" at bounding box center [388, 333] width 211 height 72
click at [390, 353] on div "○ Verify identity with document" at bounding box center [388, 347] width 211 height 12
drag, startPoint x: 390, startPoint y: 362, endPoint x: 364, endPoint y: 375, distance: 29.4
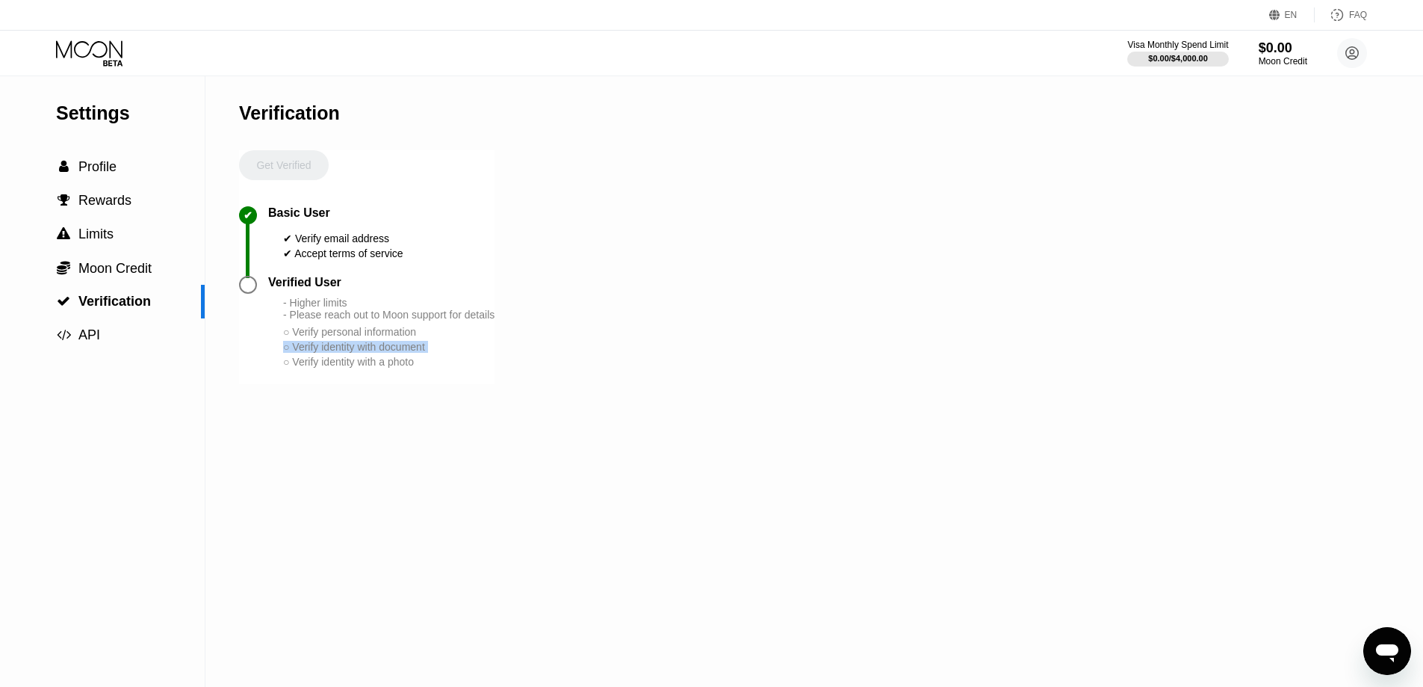
click at [390, 353] on div "○ Verify identity with document" at bounding box center [388, 347] width 211 height 12
click at [364, 368] on div "○ Verify identity with a photo" at bounding box center [388, 362] width 211 height 12
click at [89, 241] on span "Limits" at bounding box center [95, 233] width 35 height 15
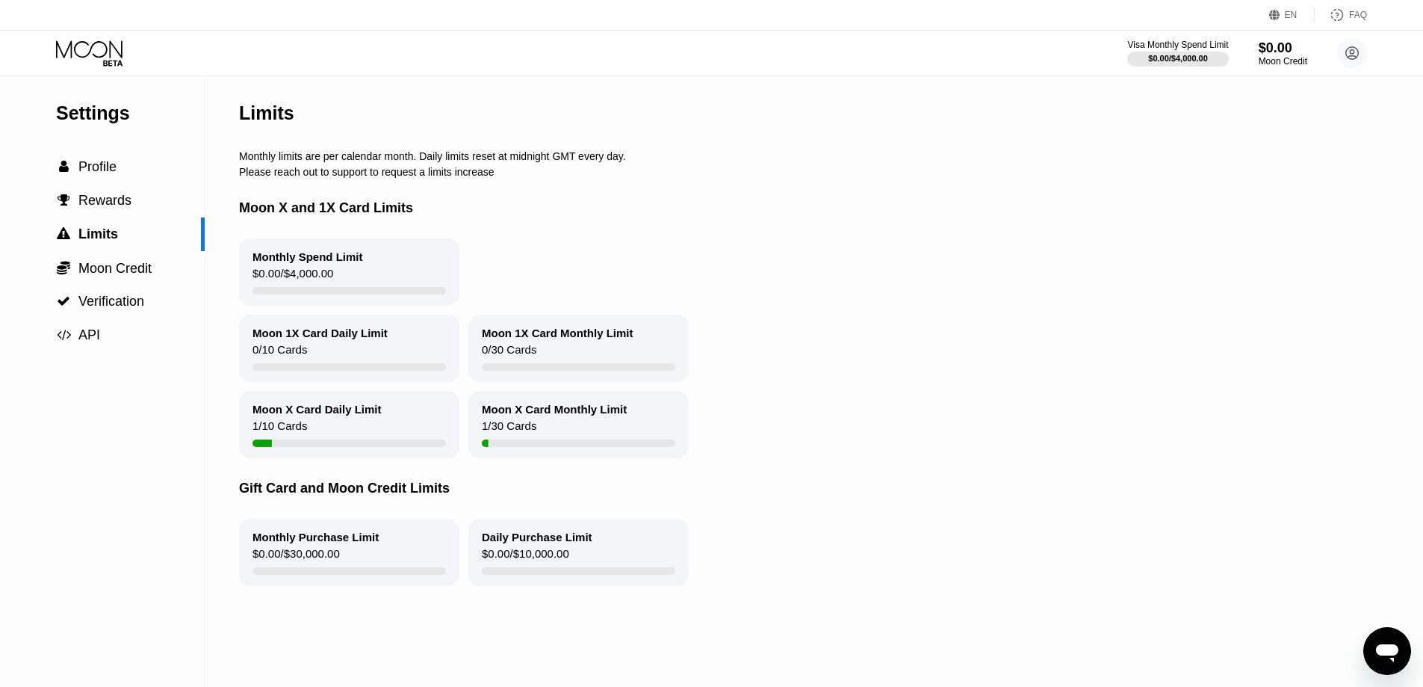
click at [299, 415] on div "Moon X Card Daily Limit" at bounding box center [317, 409] width 129 height 13
click at [499, 439] on div "1 / 30 Cards" at bounding box center [509, 429] width 55 height 20
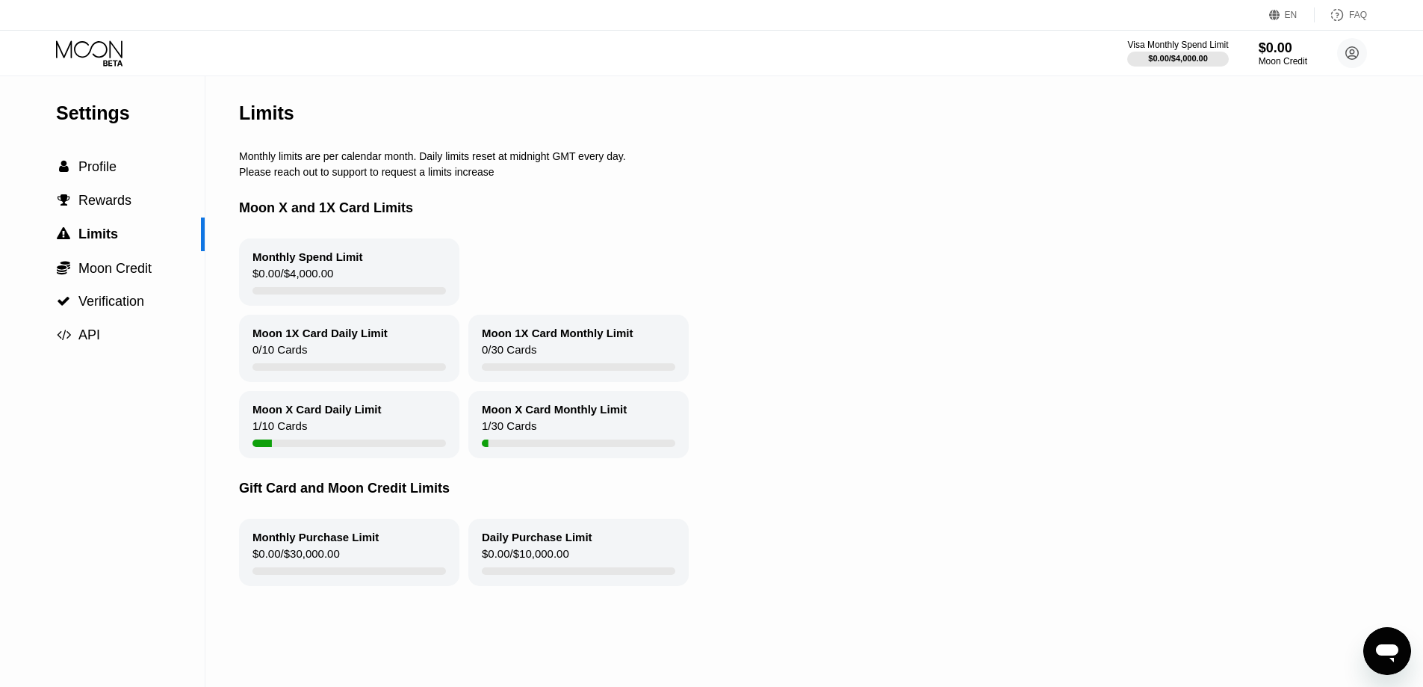
click at [515, 355] on div "0 / 30 Cards" at bounding box center [509, 353] width 55 height 20
click at [83, 59] on icon at bounding box center [90, 53] width 69 height 26
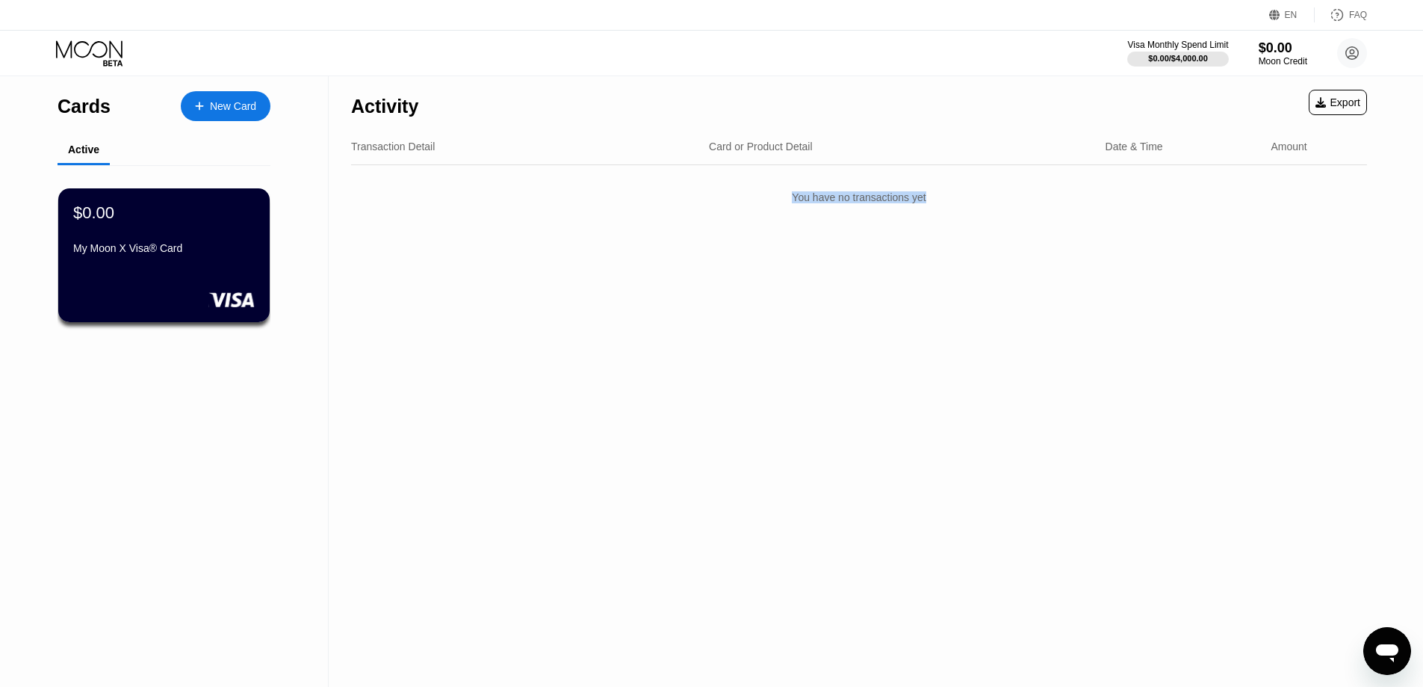
drag, startPoint x: 1043, startPoint y: 211, endPoint x: 760, endPoint y: 189, distance: 284.0
click at [760, 189] on div "You have no transactions yet" at bounding box center [859, 197] width 1016 height 42
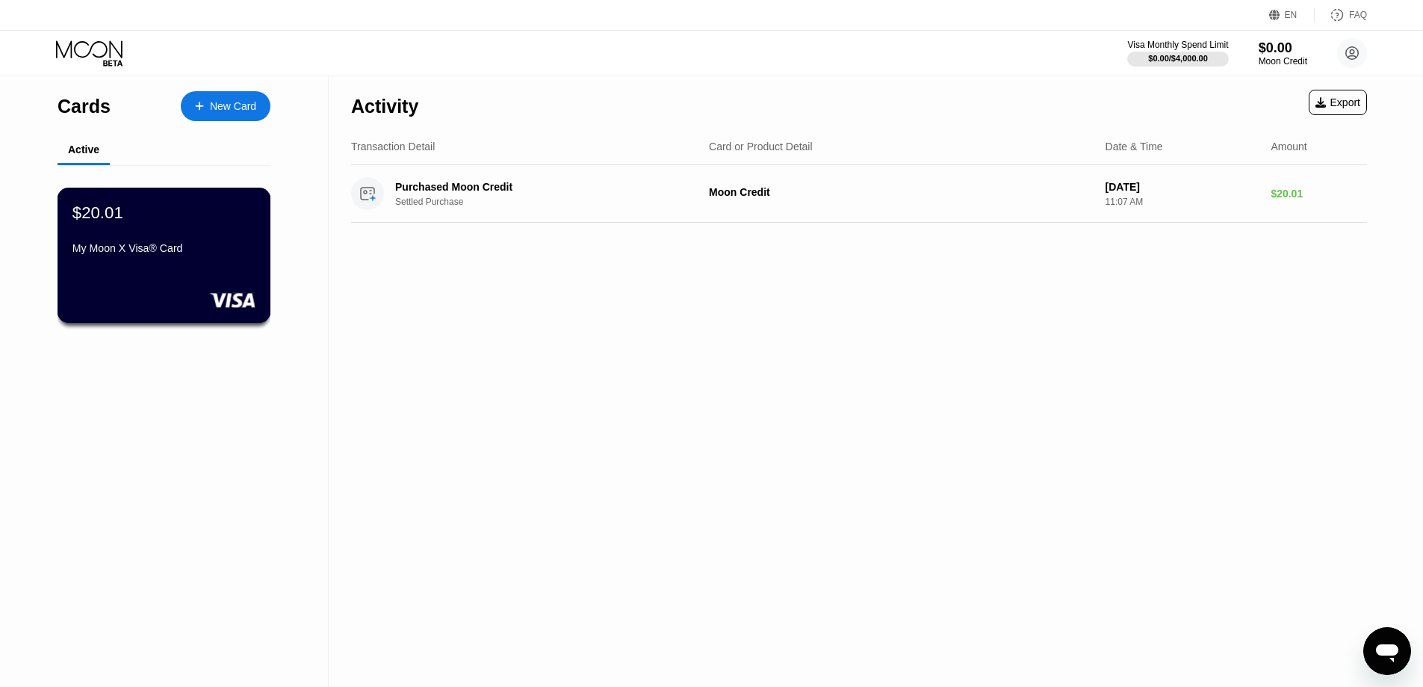
click at [149, 289] on div "$20.01 My Moon X Visa® Card" at bounding box center [165, 255] width 214 height 135
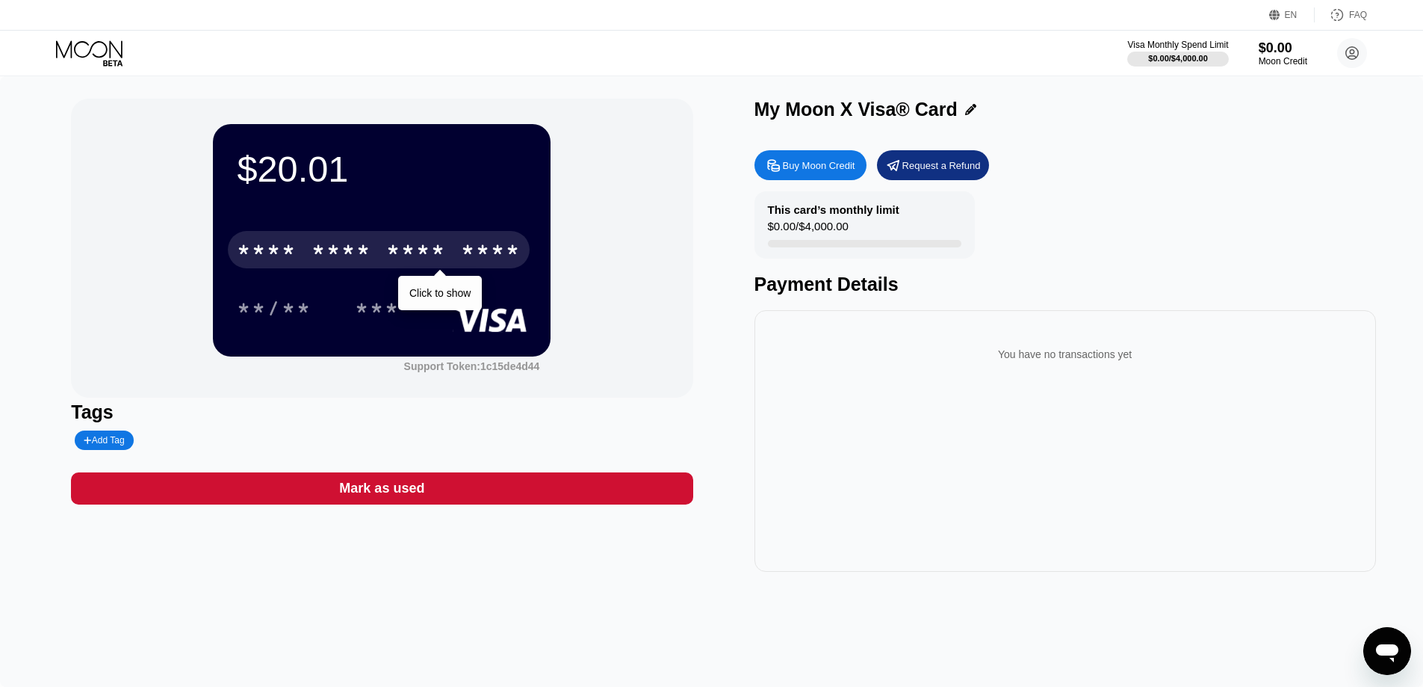
click at [316, 261] on div "* * * *" at bounding box center [342, 252] width 60 height 24
click at [356, 250] on div "* * * *" at bounding box center [342, 252] width 60 height 24
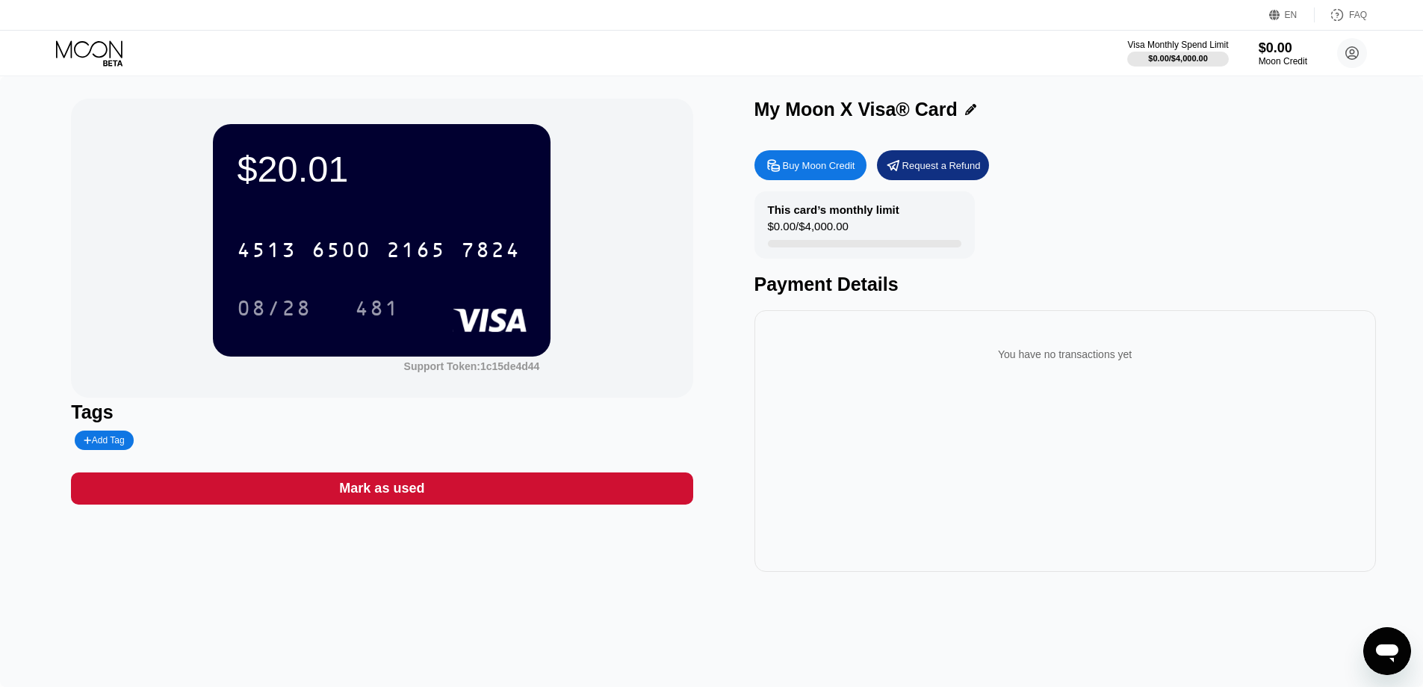
click at [407, 315] on div "481" at bounding box center [377, 307] width 67 height 37
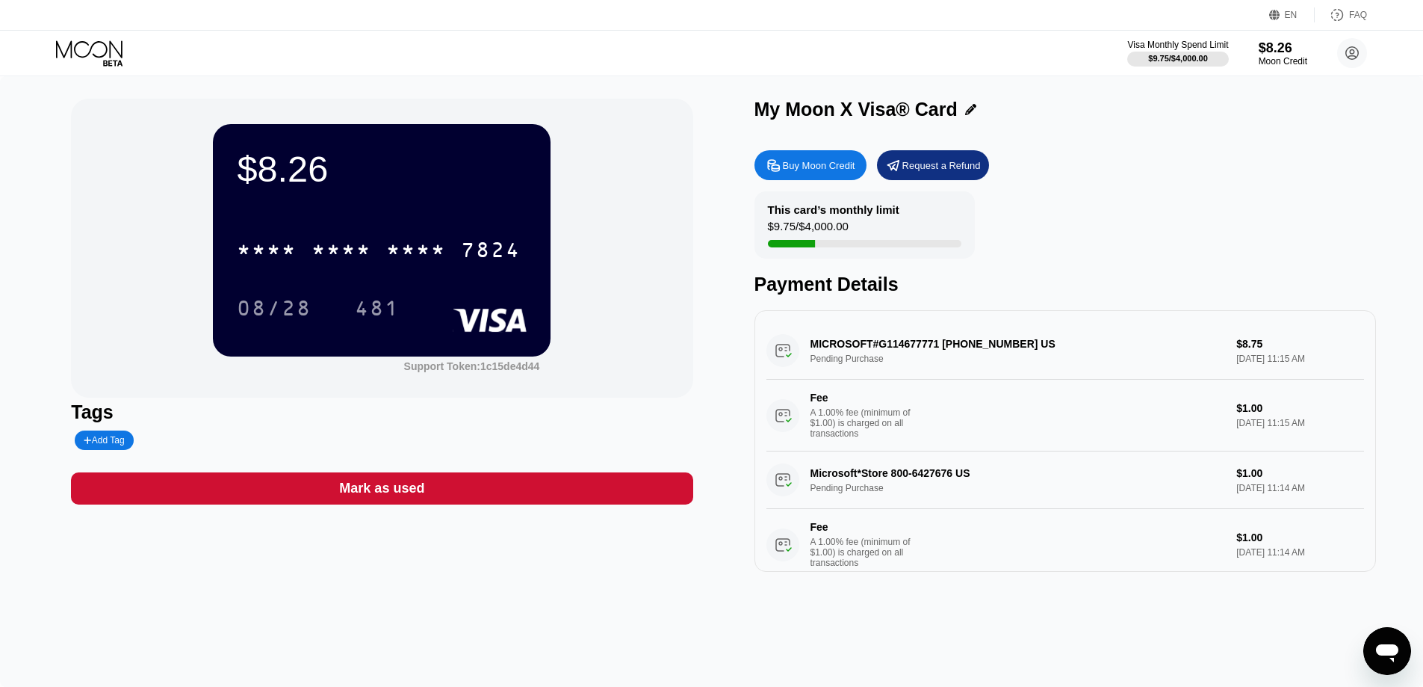
click at [93, 51] on icon at bounding box center [90, 53] width 69 height 26
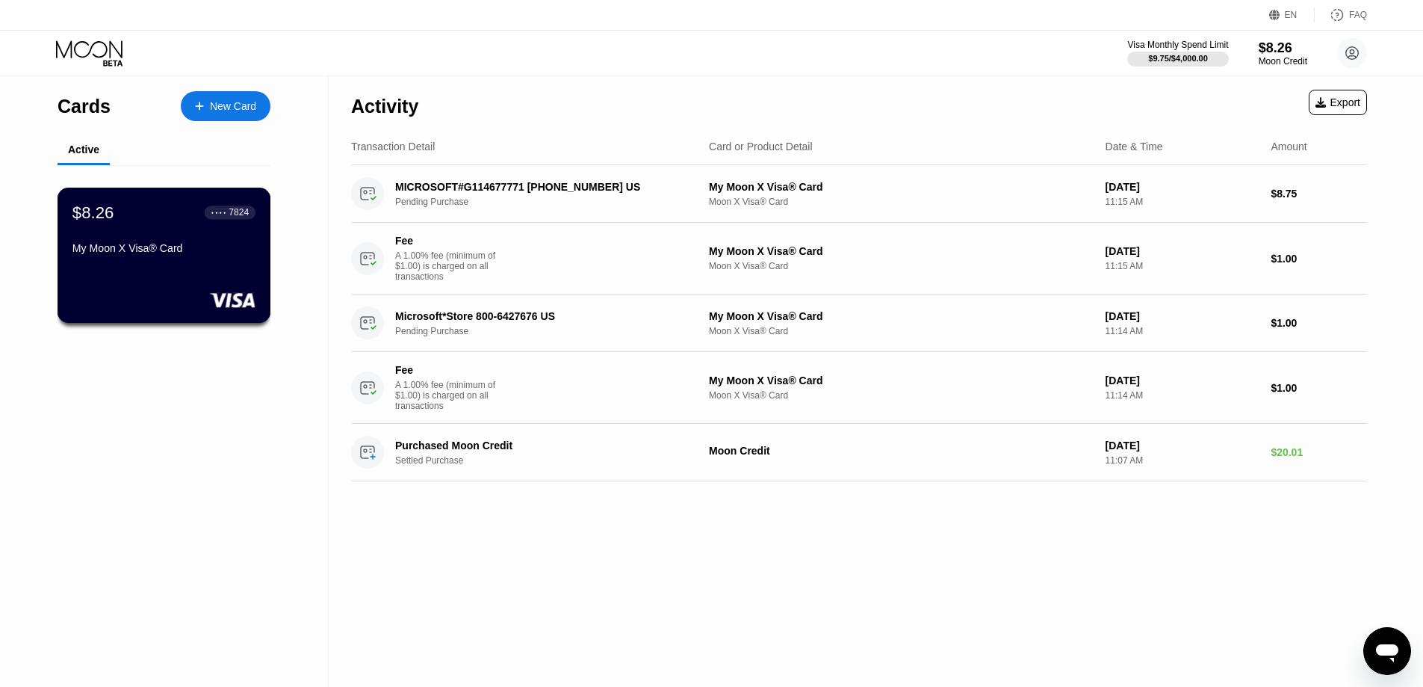
click at [207, 254] on div "My Moon X Visa® Card" at bounding box center [163, 248] width 183 height 12
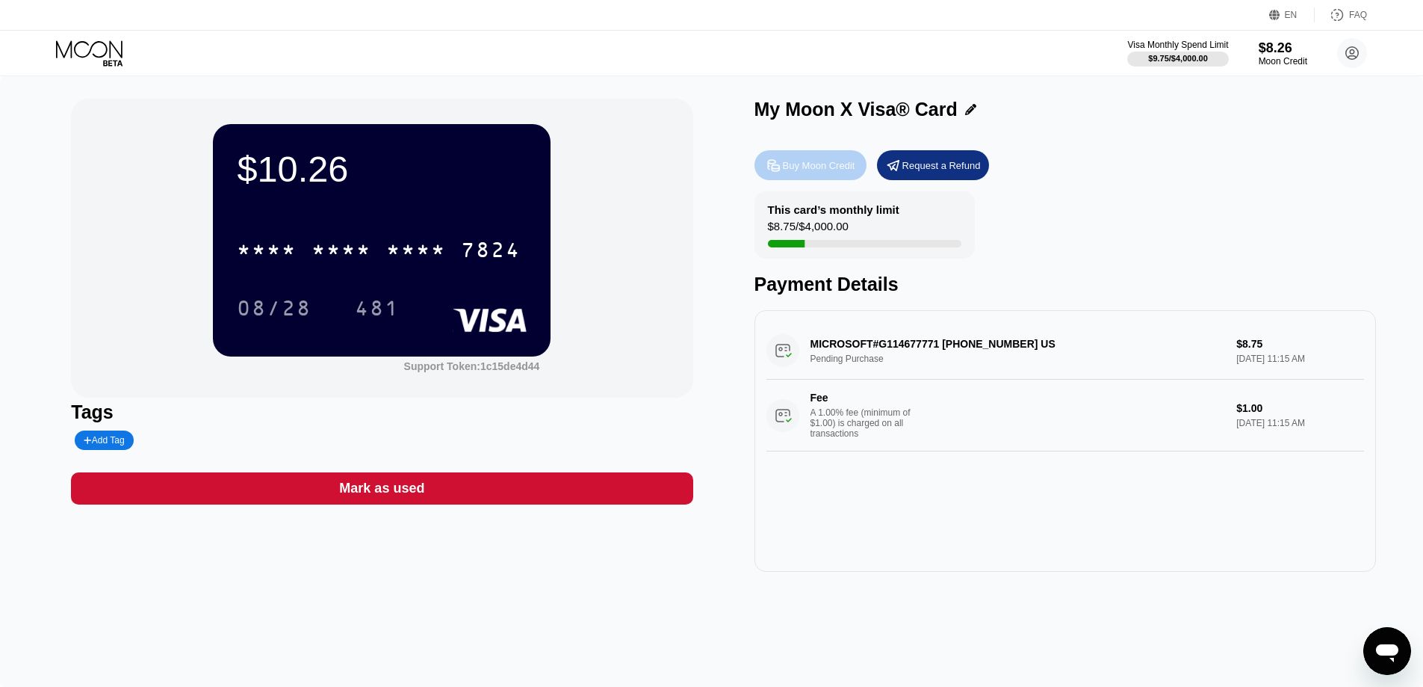
click at [805, 170] on div "Buy Moon Credit" at bounding box center [819, 165] width 72 height 13
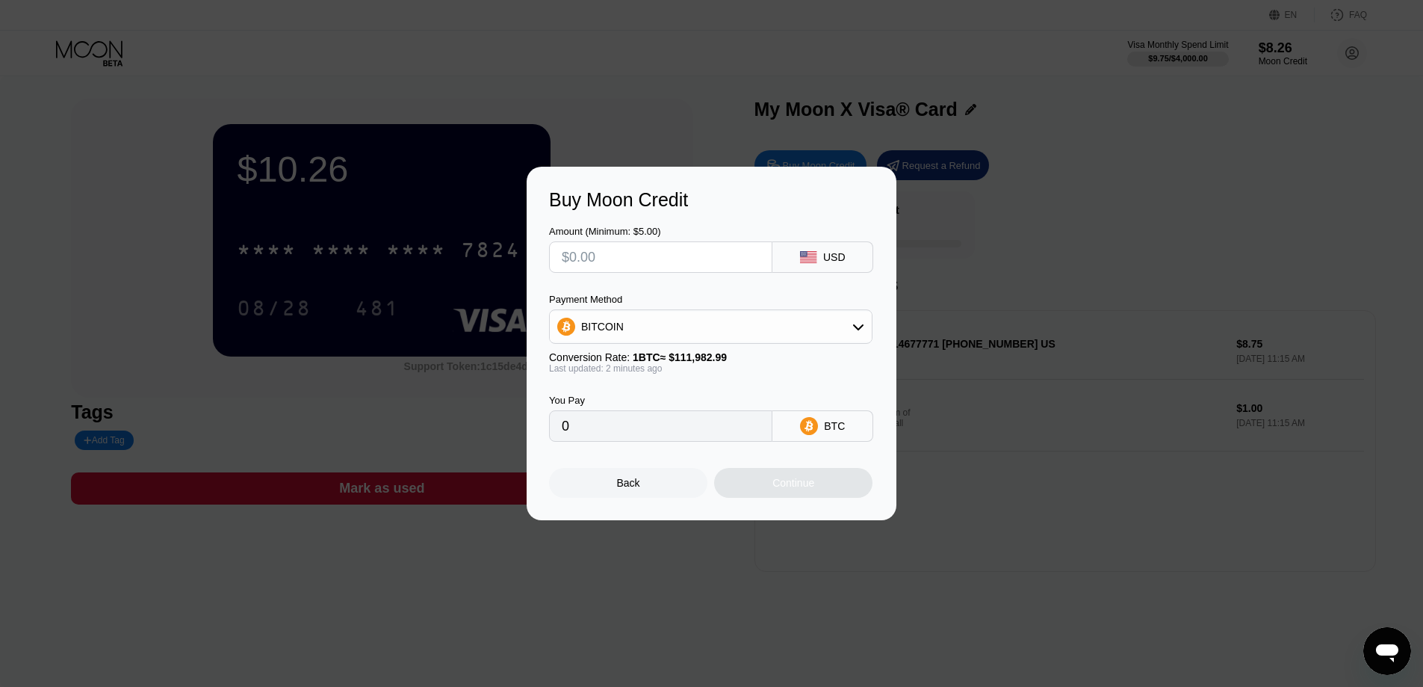
click at [675, 256] on input "text" at bounding box center [661, 257] width 198 height 30
type input "$6"
type input "0.00005358"
type input "$60"
type input "0.00053580"
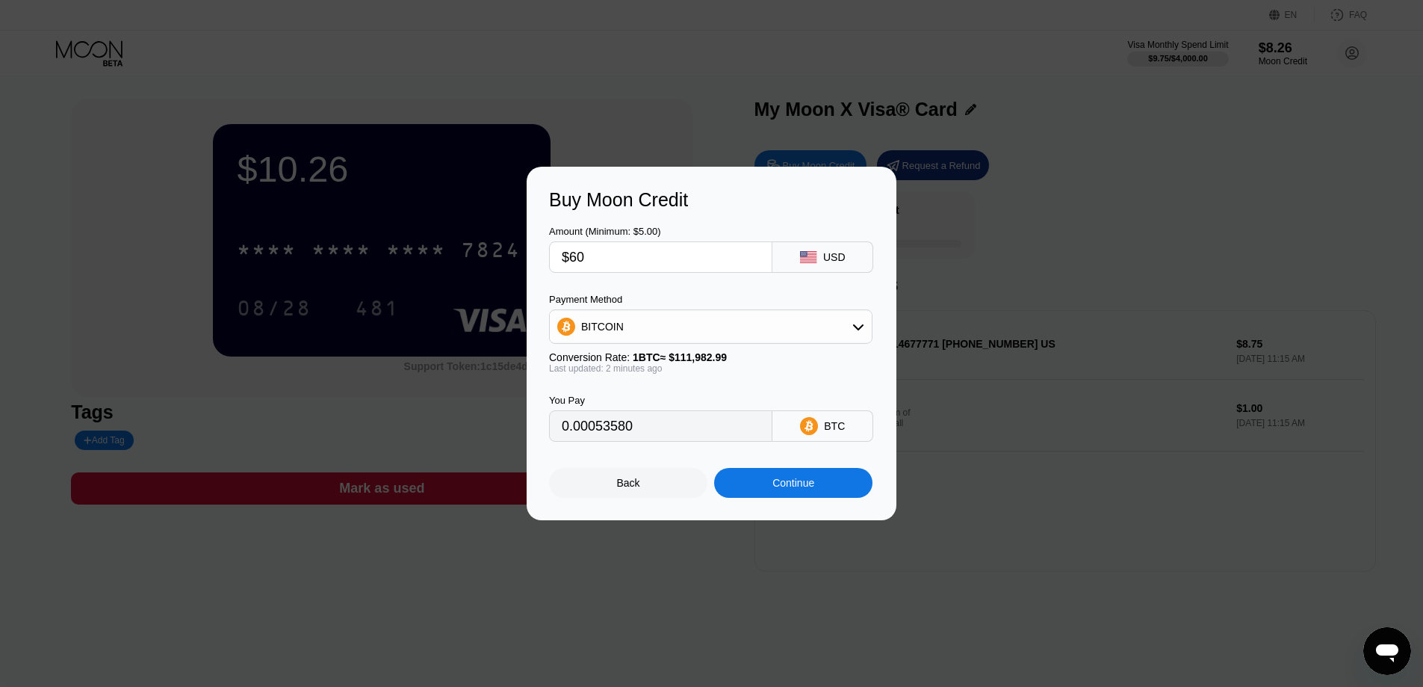
type input "$60"
click at [736, 329] on div "BITCOIN" at bounding box center [711, 327] width 322 height 30
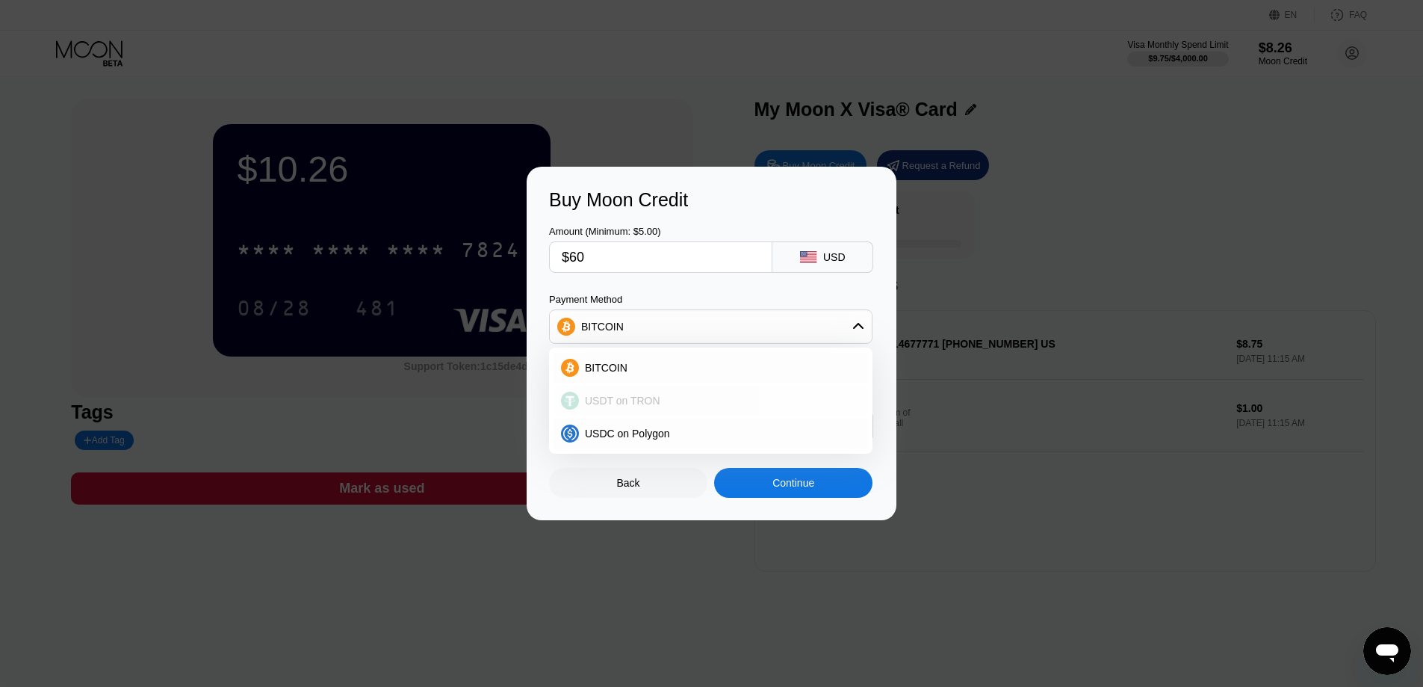
click at [721, 403] on div "USDT on TRON" at bounding box center [720, 400] width 282 height 12
type input "60.61"
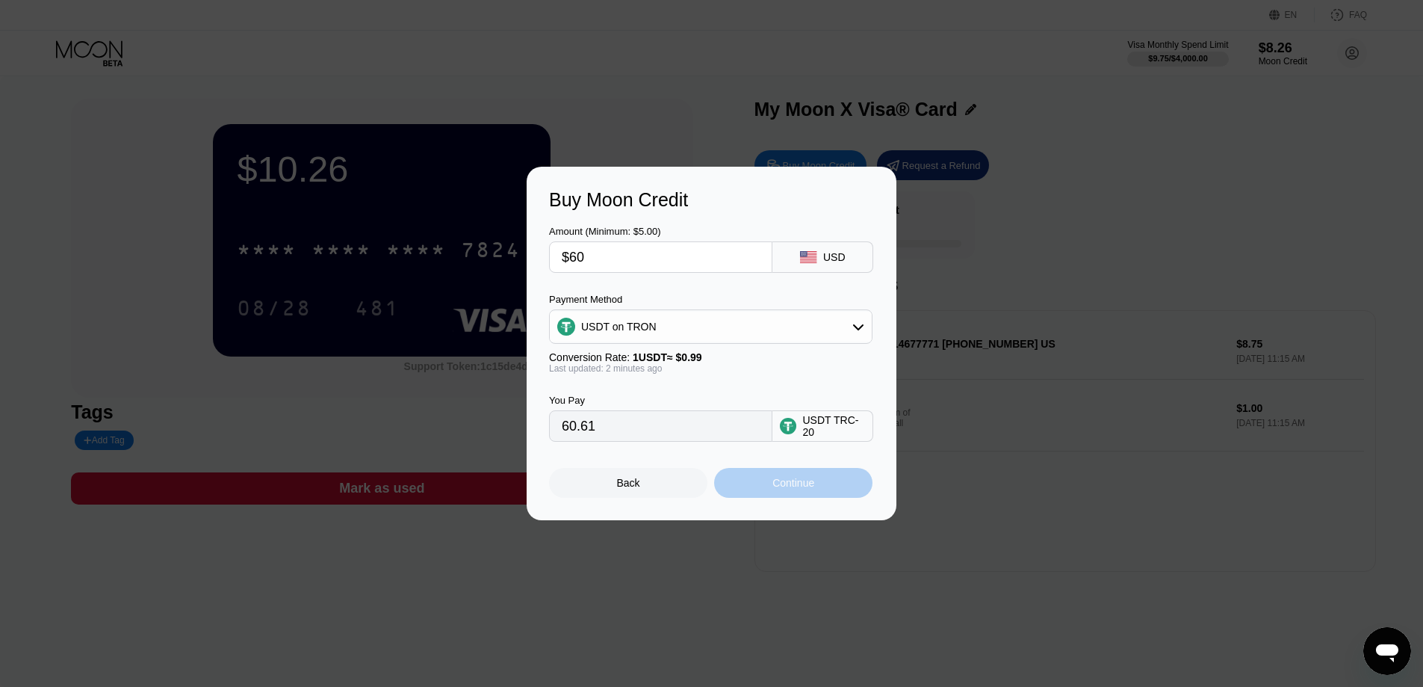
click at [793, 486] on div "Continue" at bounding box center [793, 483] width 42 height 12
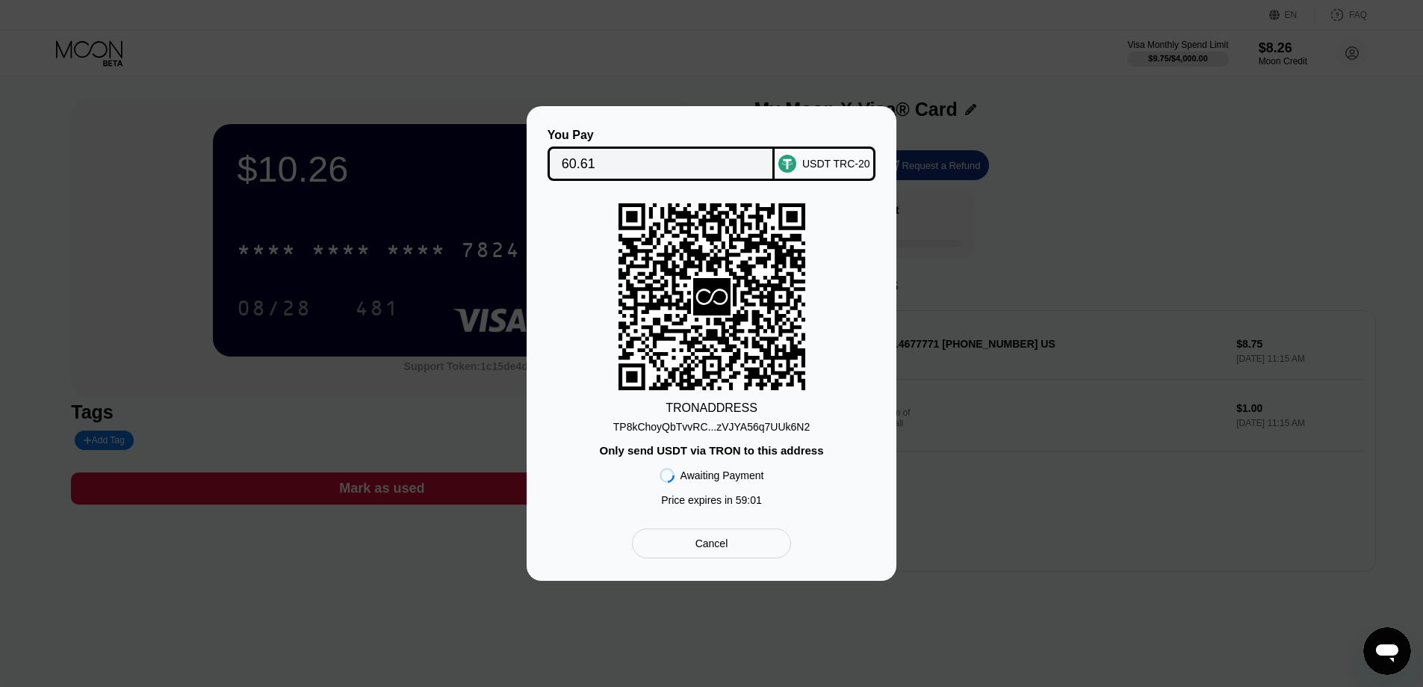
click at [749, 437] on div "TRON ADDRESS TP8kChoyQbTvvRC...zVJYA56q7UUk6N2 Only send USDT via TRON to this …" at bounding box center [711, 358] width 325 height 310
click at [746, 429] on div "TP8kChoyQbTvvRC...zVJYA56q7UUk6N2" at bounding box center [711, 427] width 197 height 12
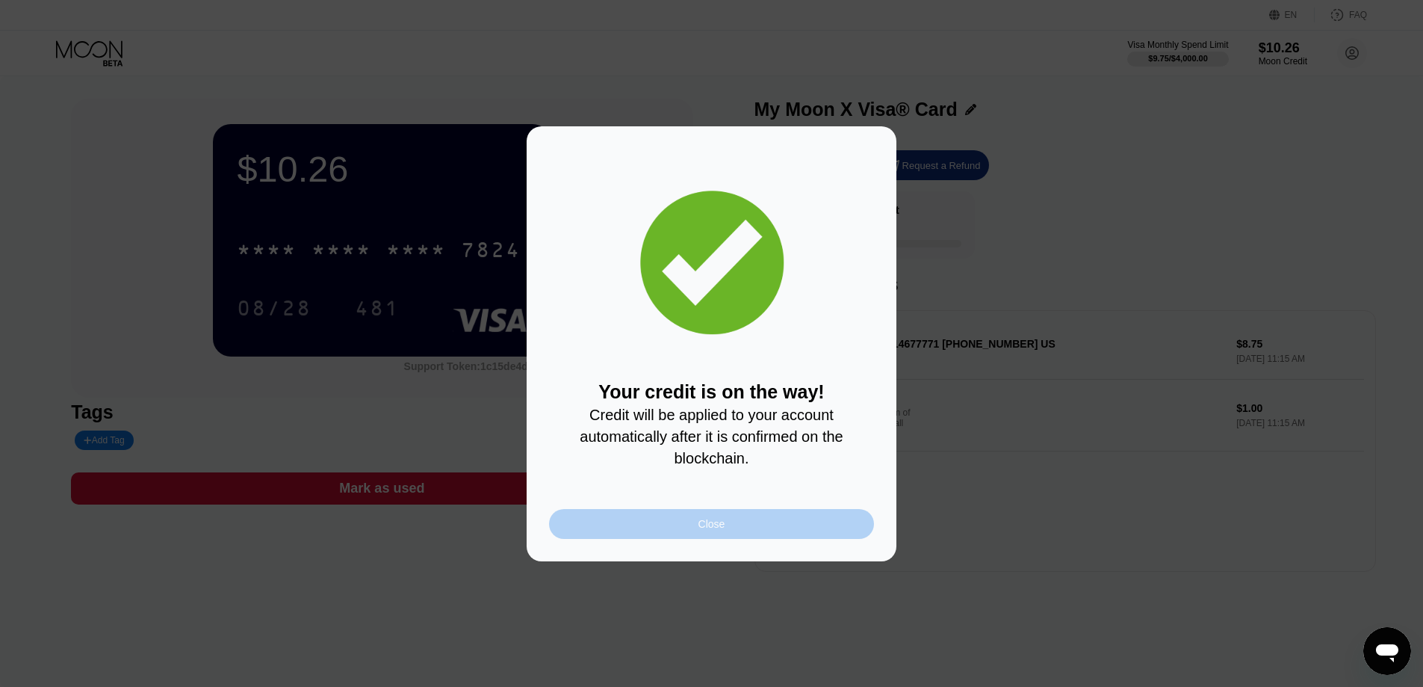
click at [747, 535] on div "Close" at bounding box center [711, 524] width 325 height 30
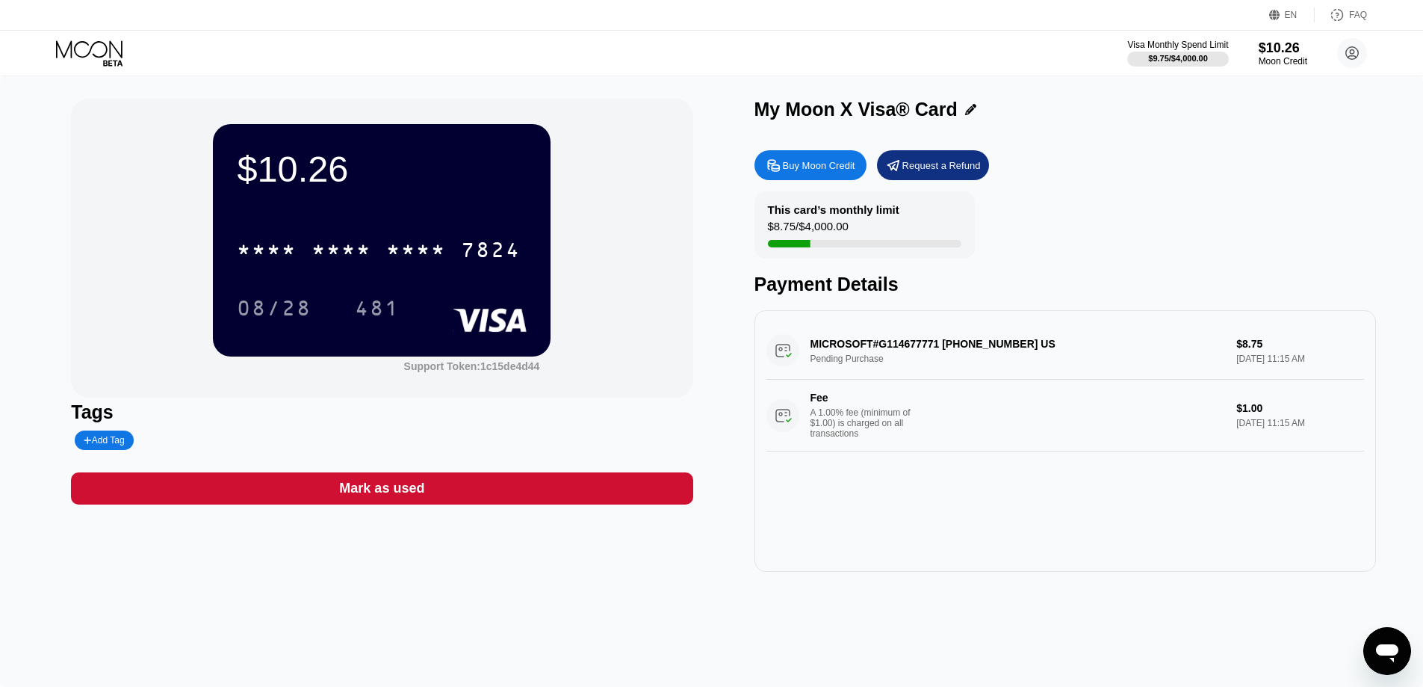
click at [390, 220] on div "$10.26 * * * * * * * * * * * * 7824 08/28 481" at bounding box center [382, 240] width 338 height 232
click at [1280, 59] on div "Moon Credit" at bounding box center [1283, 61] width 50 height 10
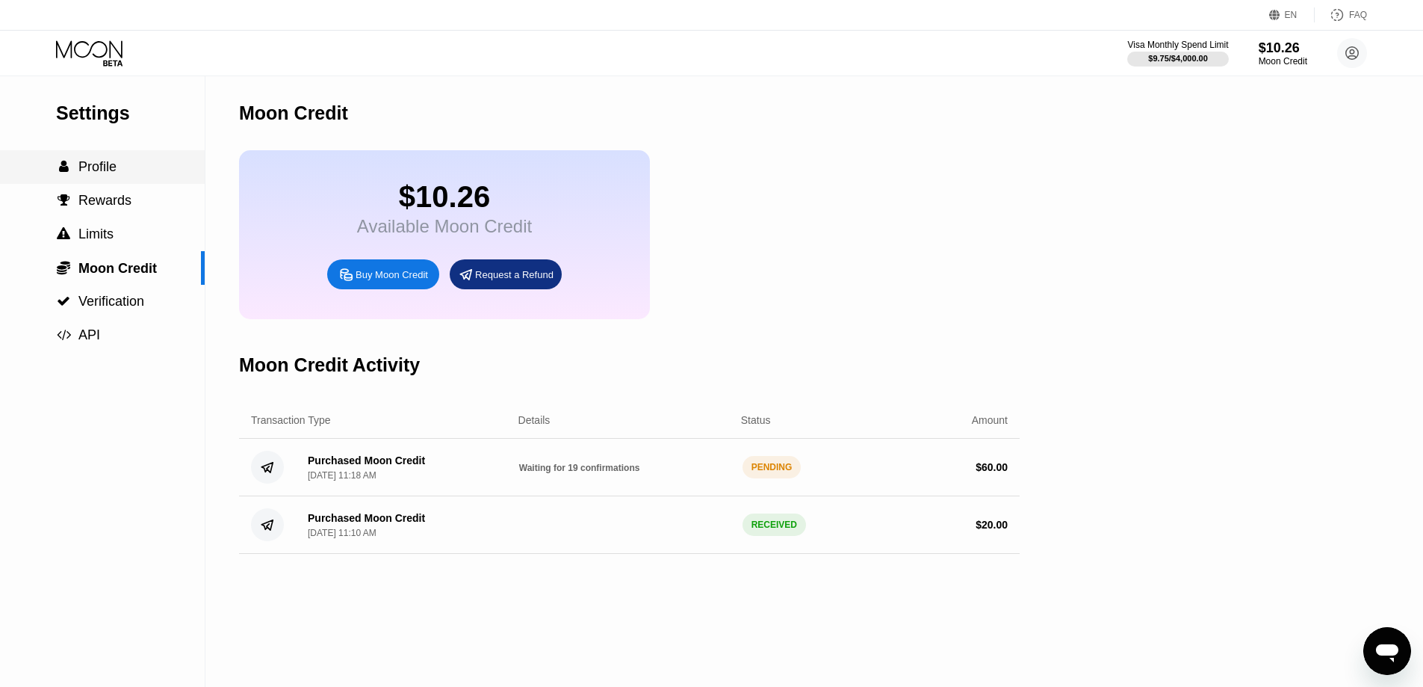
click at [108, 149] on div "Settings  Profile  Rewards  Limits  Moon Credit  Verification  API" at bounding box center [102, 214] width 205 height 276
click at [90, 58] on icon at bounding box center [90, 53] width 69 height 26
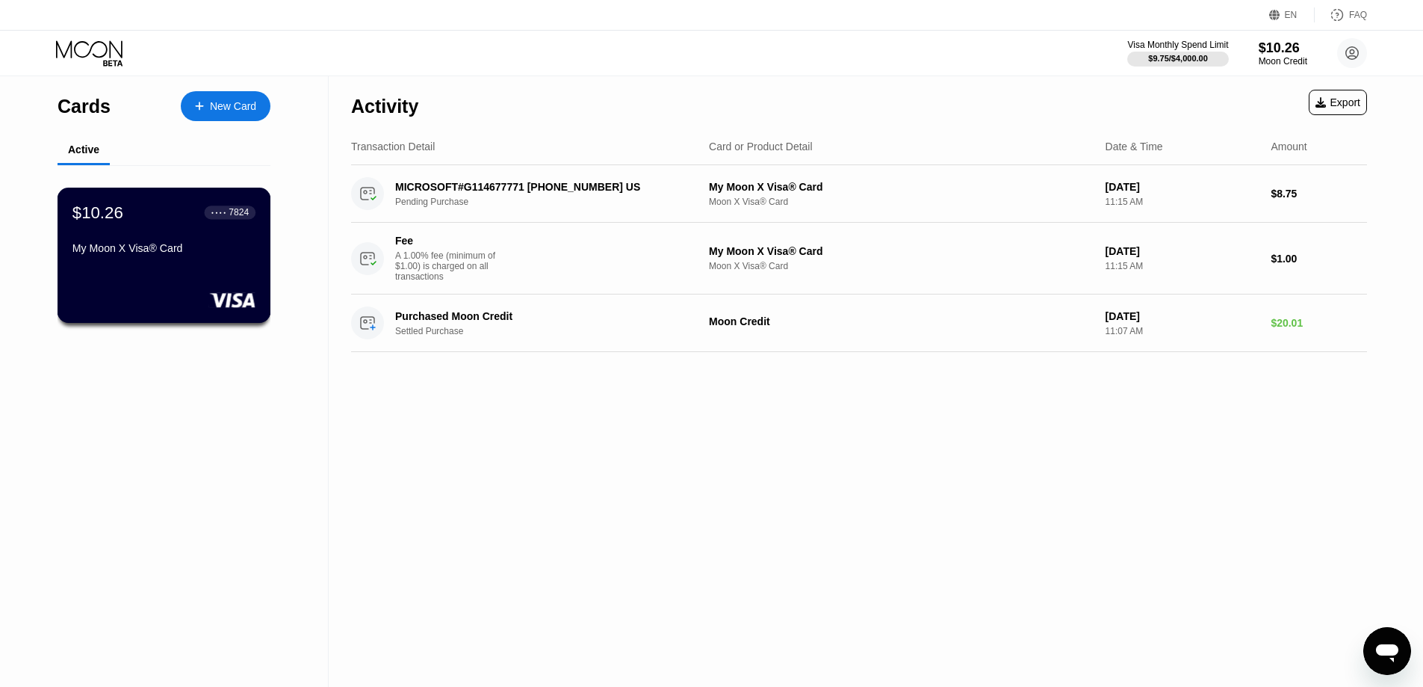
click at [155, 236] on div "$10.26 ● ● ● ● 7824 My Moon X Visa® Card" at bounding box center [163, 231] width 183 height 58
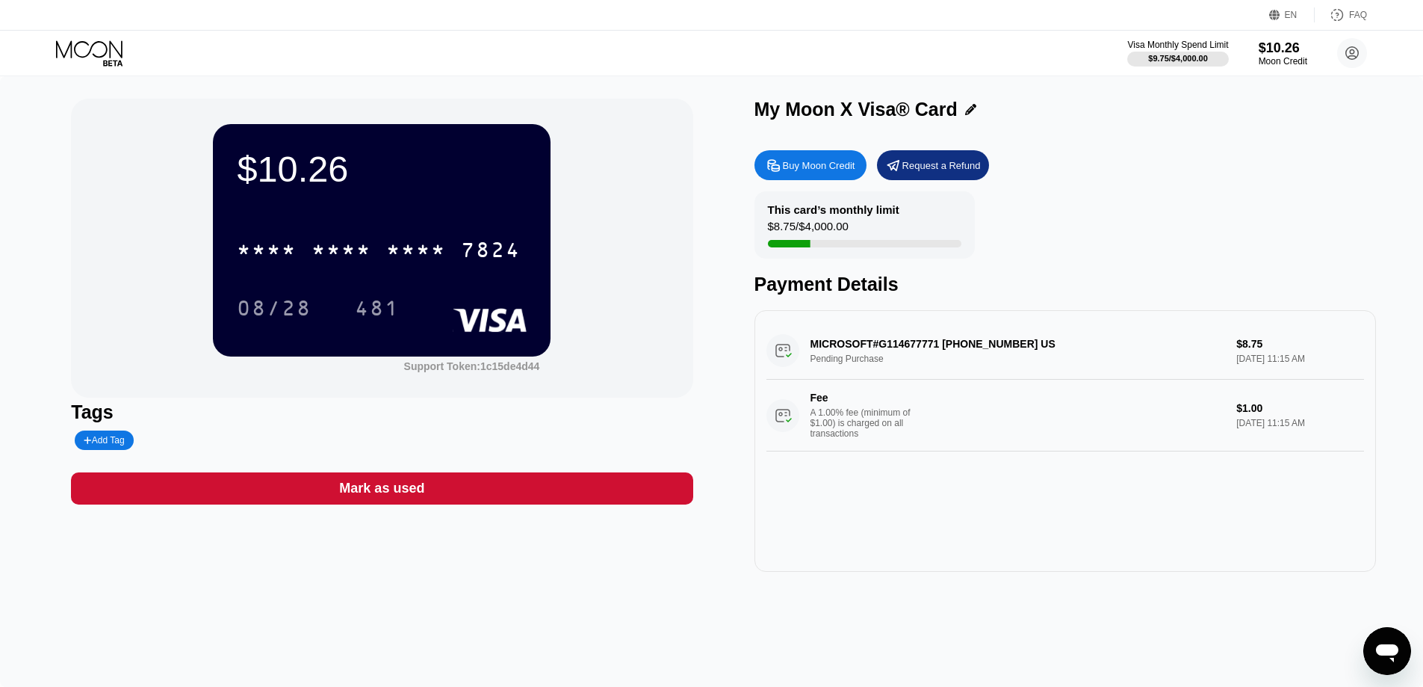
click at [937, 357] on div "MICROSOFT#G114677771 +18006427676 US Pending Purchase $8.75 Sep 23, 2025 11:15 …" at bounding box center [1066, 386] width 598 height 129
click at [933, 342] on div "MICROSOFT#G114677771 +18006427676 US Pending Purchase $8.75 Sep 23, 2025 11:15 …" at bounding box center [1066, 386] width 598 height 129
click at [834, 425] on div "A 1.00% fee (minimum of $1.00) is charged on all transactions" at bounding box center [867, 422] width 112 height 31
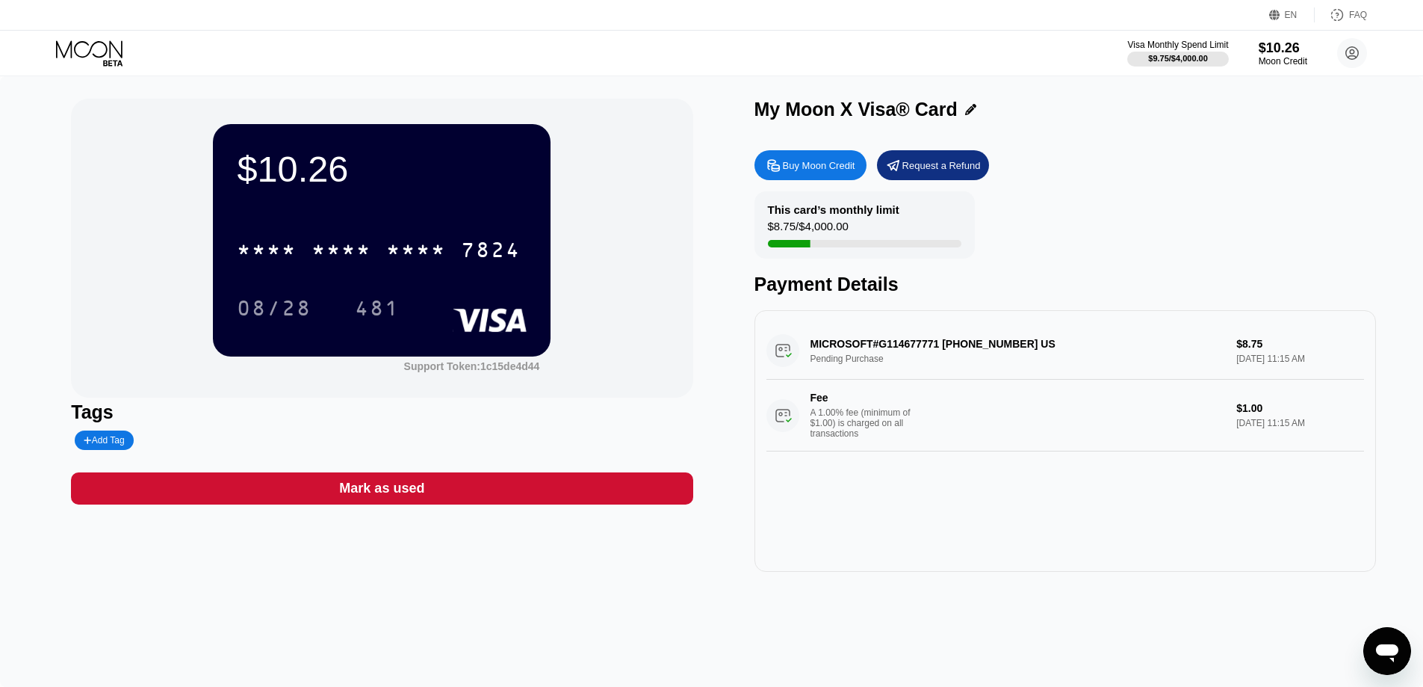
click at [1106, 359] on div "MICROSOFT#G114677771 +18006427676 US Pending Purchase $8.75 Sep 23, 2025 11:15 …" at bounding box center [1066, 386] width 598 height 129
drag, startPoint x: 1106, startPoint y: 359, endPoint x: 1012, endPoint y: 356, distance: 93.5
click at [1071, 356] on div "MICROSOFT#G114677771 +18006427676 US Pending Purchase $8.75 Sep 23, 2025 11:15 …" at bounding box center [1066, 386] width 598 height 129
click at [840, 344] on div "MICROSOFT#G114677771 +18006427676 US Pending Purchase $8.75 Sep 23, 2025 11:15 …" at bounding box center [1066, 386] width 598 height 129
click at [838, 341] on div "MICROSOFT#G114677771 +18006427676 US Pending Purchase $8.75 Sep 23, 2025 11:15 …" at bounding box center [1066, 386] width 598 height 129
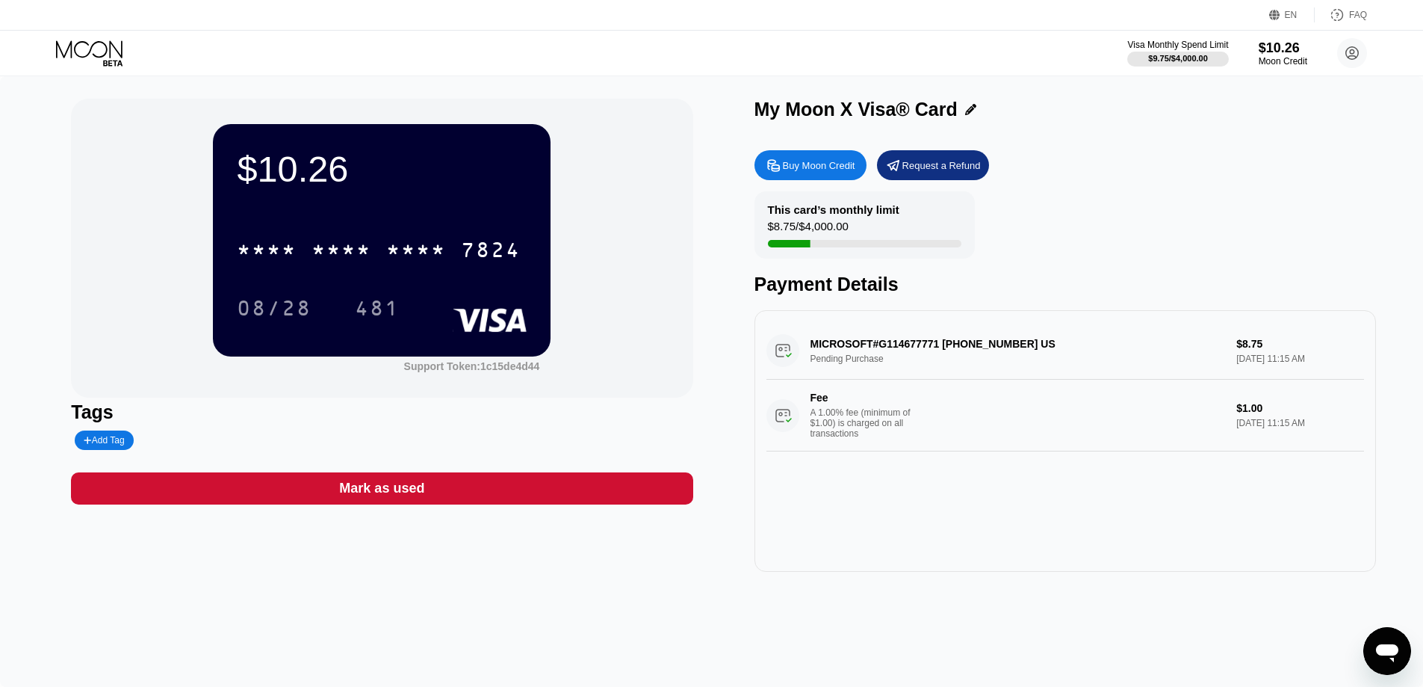
drag, startPoint x: 838, startPoint y: 341, endPoint x: 848, endPoint y: 394, distance: 53.2
click at [843, 342] on div "MICROSOFT#G114677771 +18006427676 US Pending Purchase $8.75 Sep 23, 2025 11:15 …" at bounding box center [1066, 386] width 598 height 129
click at [846, 403] on div "Fee" at bounding box center [863, 397] width 105 height 12
click at [87, 44] on icon at bounding box center [89, 48] width 66 height 17
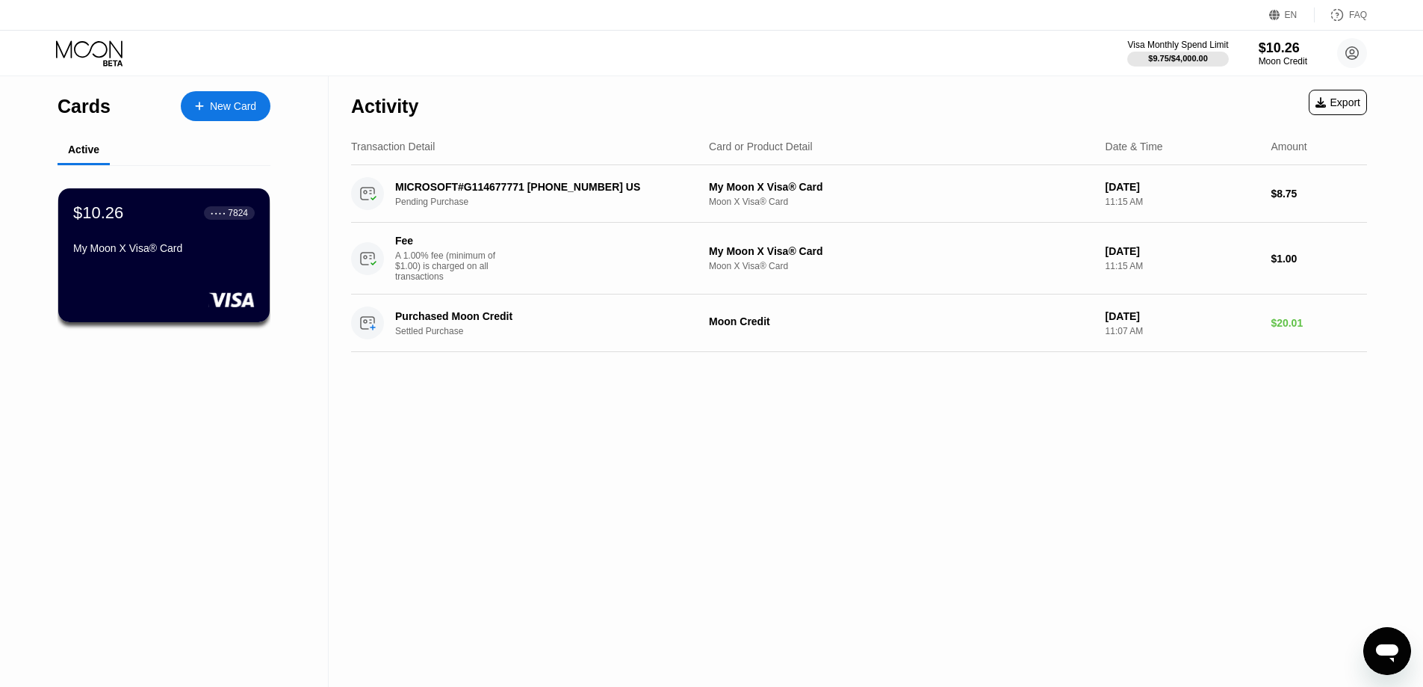
click at [87, 44] on icon at bounding box center [89, 48] width 66 height 17
click at [159, 235] on div "$10.26 ● ● ● ● 7824 My Moon X Visa® Card" at bounding box center [163, 231] width 183 height 58
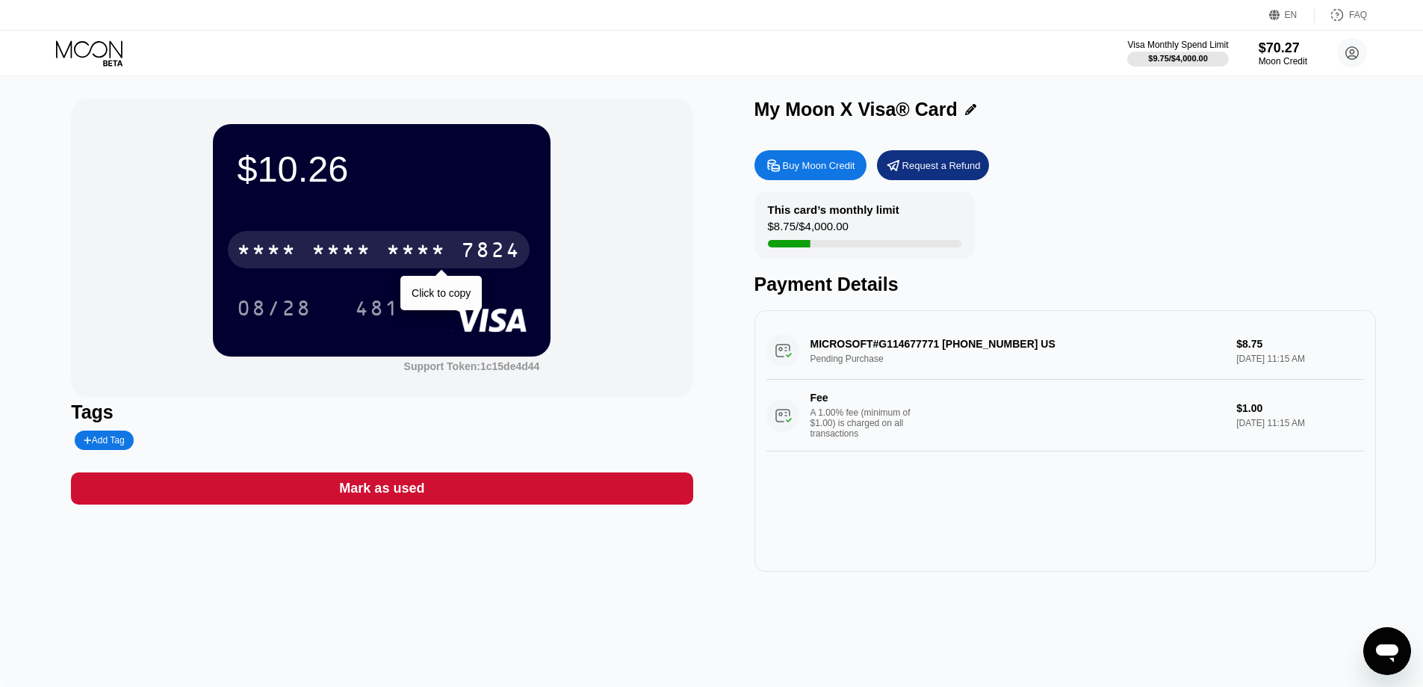
click at [397, 244] on div "* * * *" at bounding box center [416, 252] width 60 height 24
click at [370, 309] on div "481" at bounding box center [377, 310] width 45 height 24
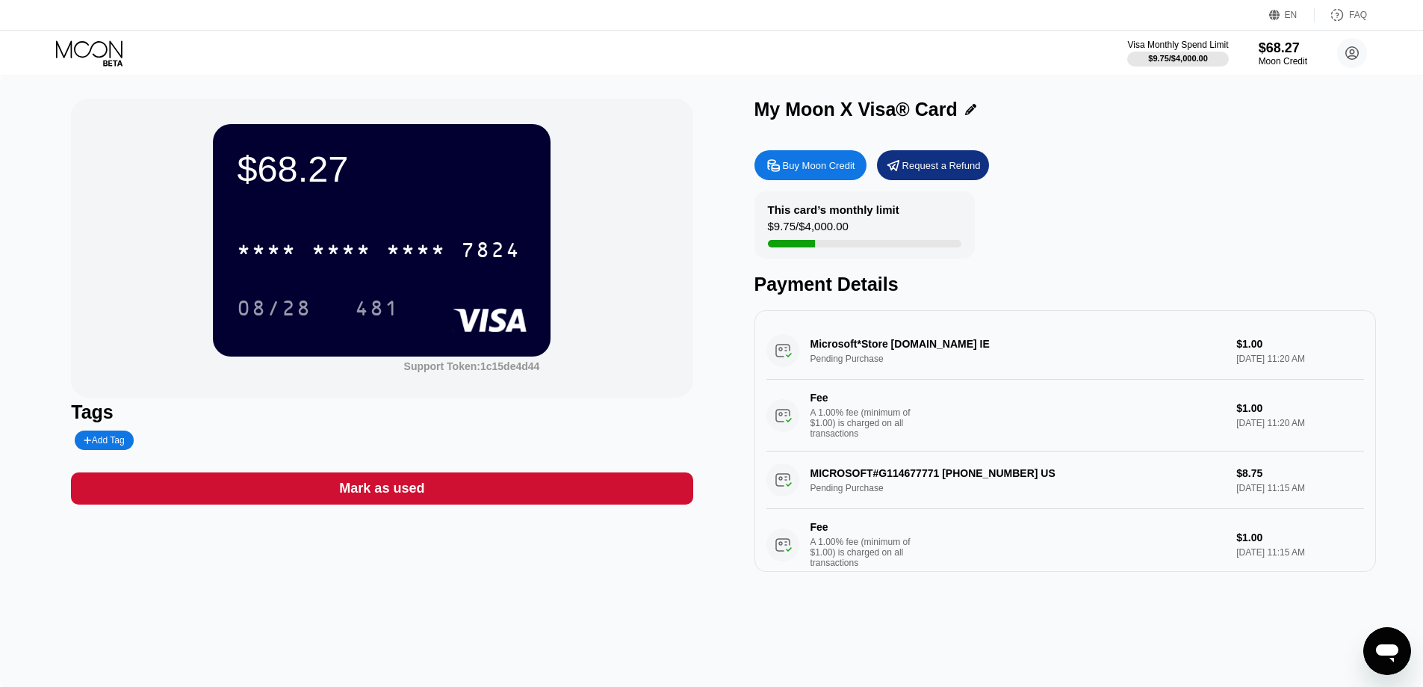
click at [74, 55] on icon at bounding box center [90, 53] width 69 height 26
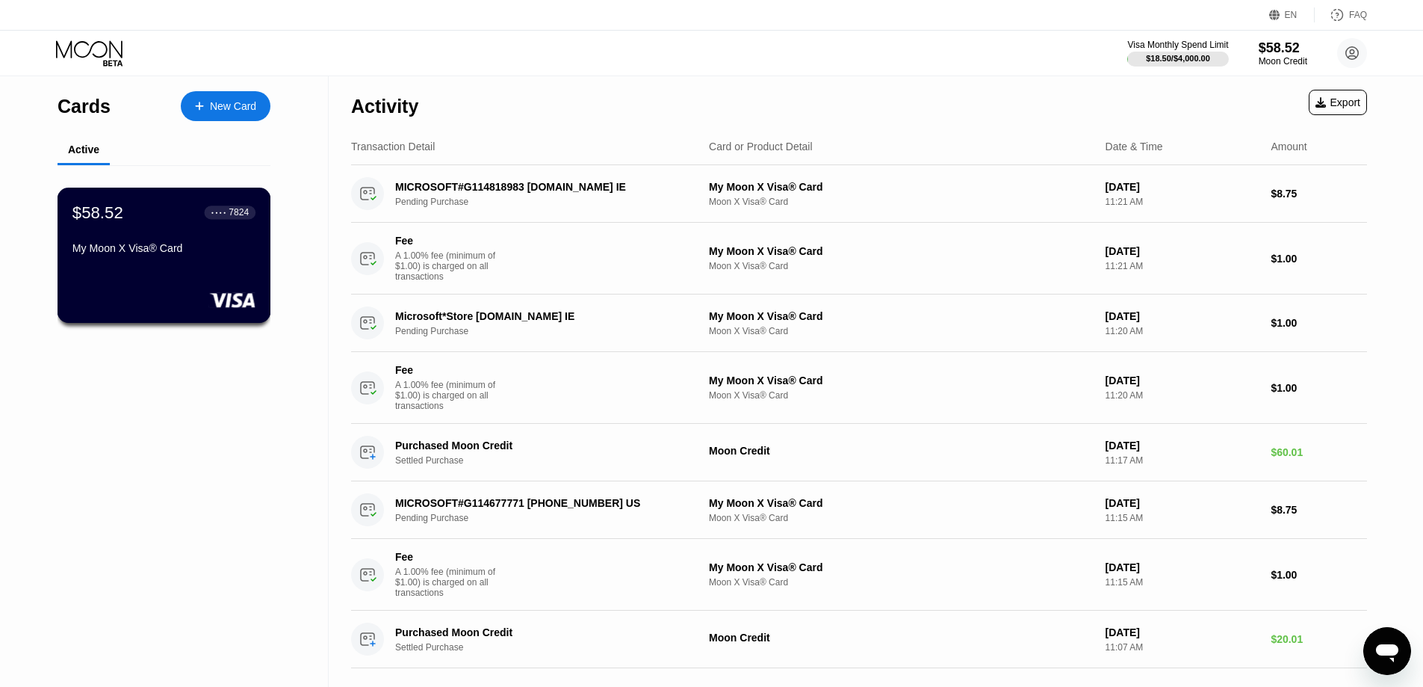
click at [205, 247] on div "My Moon X Visa® Card" at bounding box center [163, 248] width 183 height 12
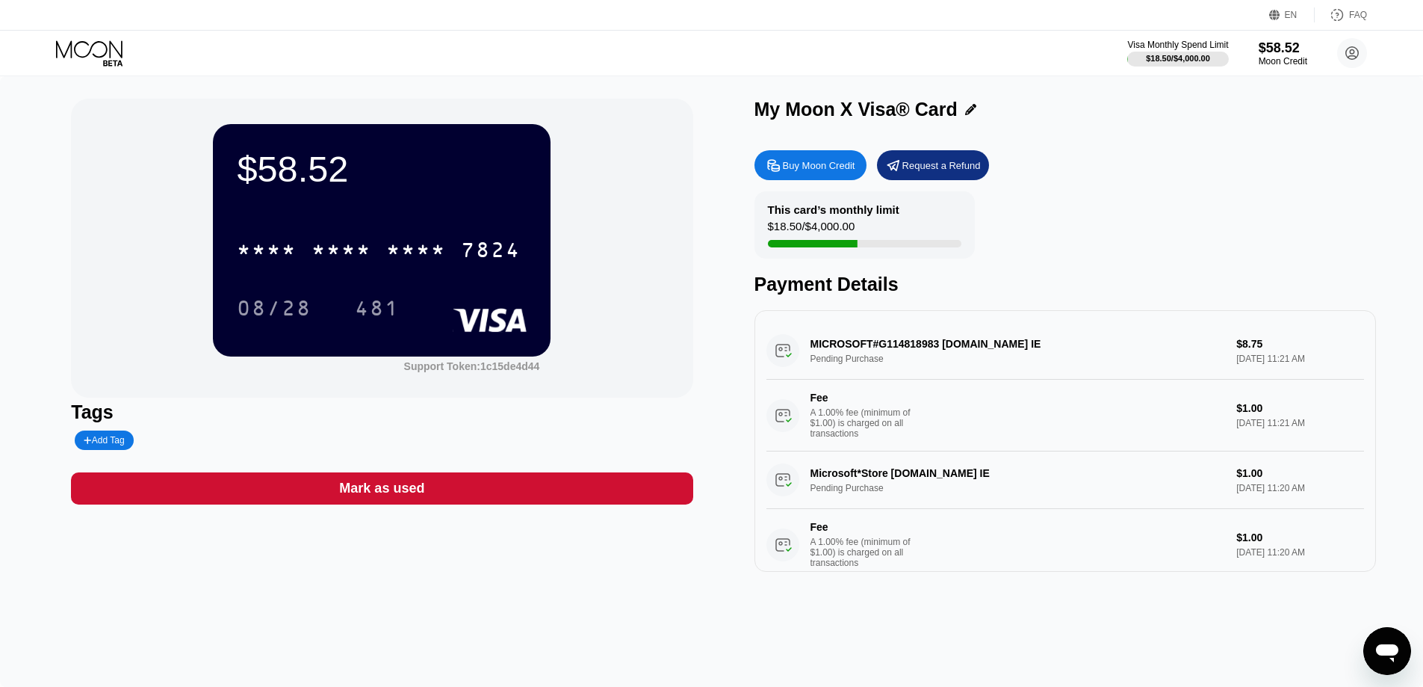
click at [936, 484] on div "Microsoft*Store msbill.info IE Pending Purchase $1.00 Sep 23, 2025 11:20 AM Fee…" at bounding box center [1066, 515] width 598 height 129
drag, startPoint x: 1233, startPoint y: 489, endPoint x: 1048, endPoint y: 498, distance: 184.7
click at [1280, 514] on div "Microsoft*Store msbill.info IE Pending Purchase $1.00 Sep 23, 2025 11:20 AM Fee…" at bounding box center [1066, 515] width 598 height 129
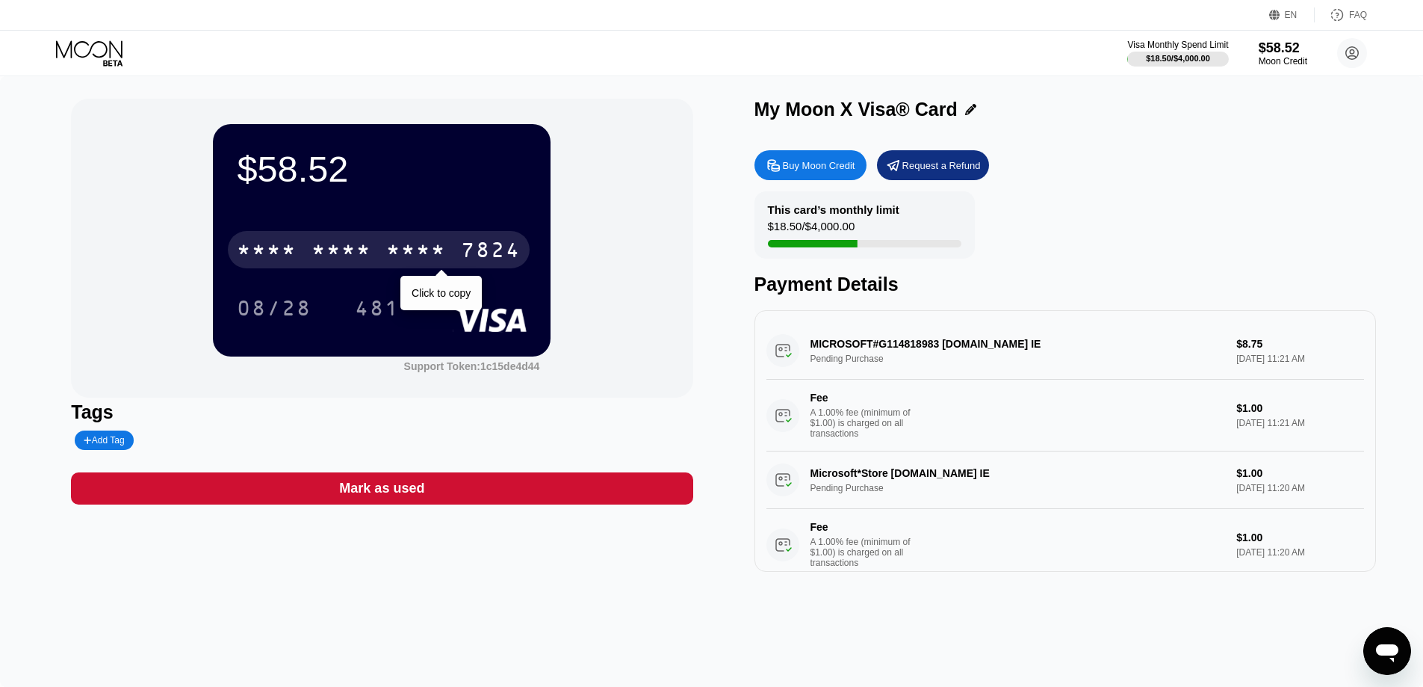
click at [295, 241] on div "* * * * * * * * * * * * 7824" at bounding box center [379, 249] width 302 height 37
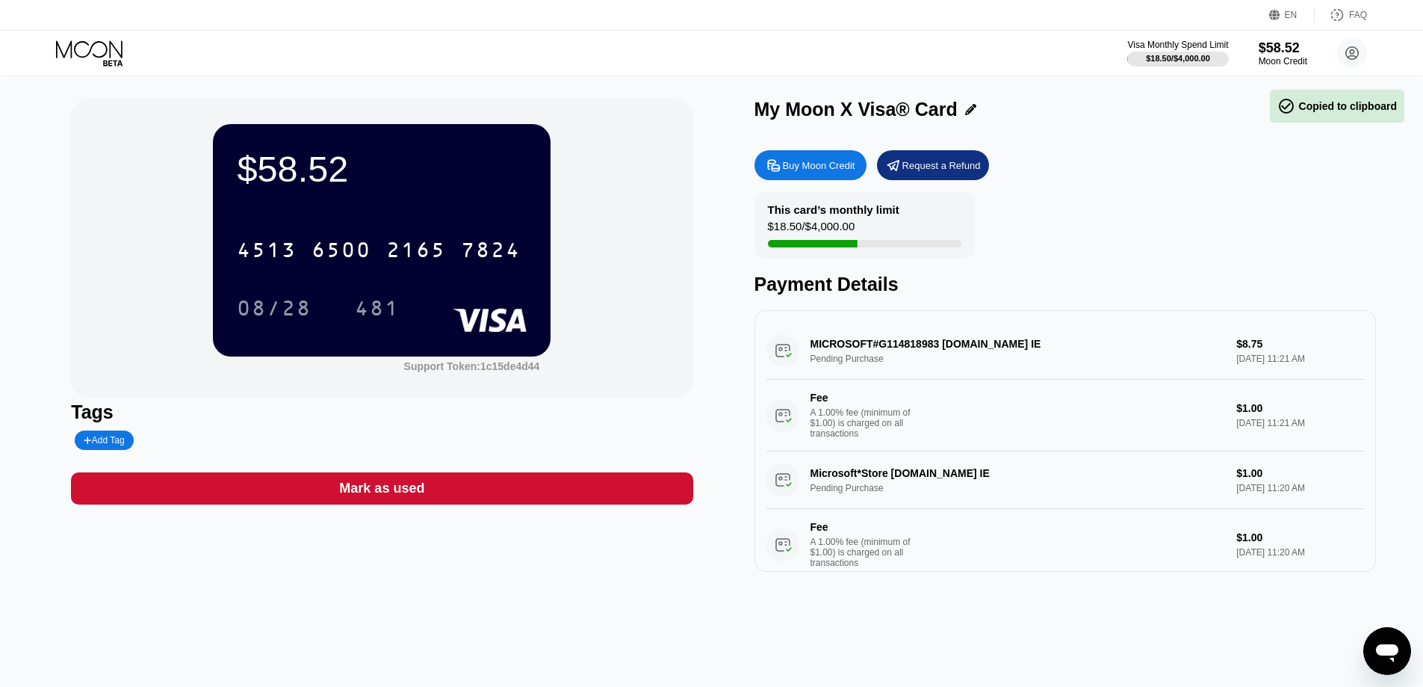
click at [297, 193] on div "$58.52 4513 6500 2165 7824 08/28 481" at bounding box center [382, 240] width 338 height 232
click at [286, 173] on div "$58.52" at bounding box center [382, 169] width 290 height 42
click at [70, 50] on icon at bounding box center [90, 53] width 69 height 26
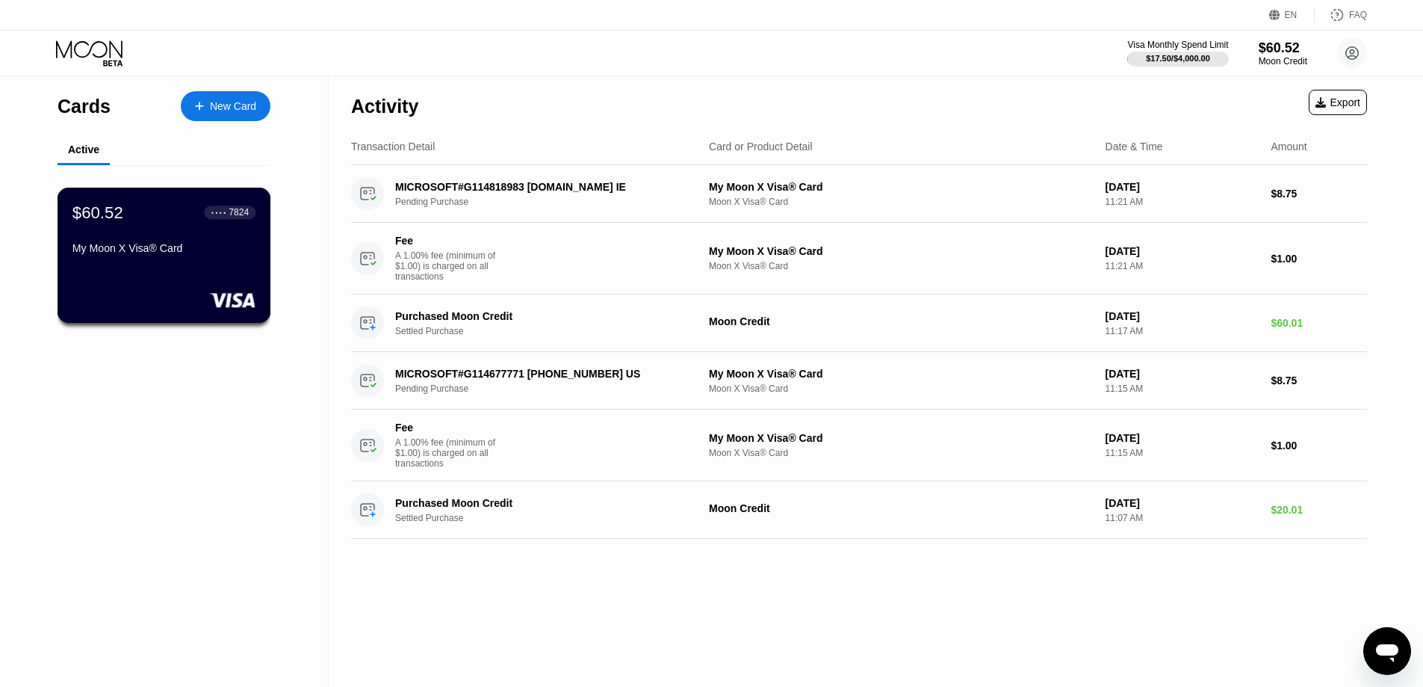
click at [155, 269] on div "$60.52 ● ● ● ● 7824 My Moon X Visa® Card" at bounding box center [165, 255] width 214 height 135
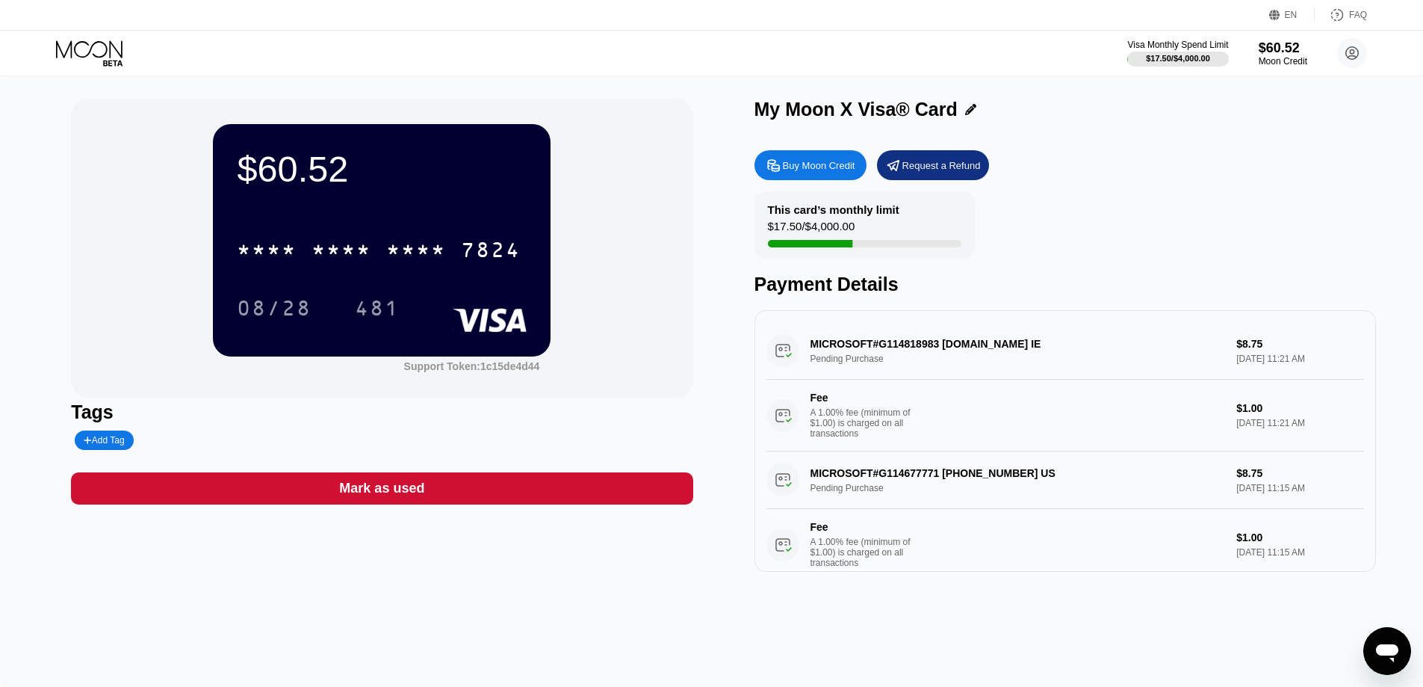
click at [70, 49] on icon at bounding box center [90, 53] width 69 height 26
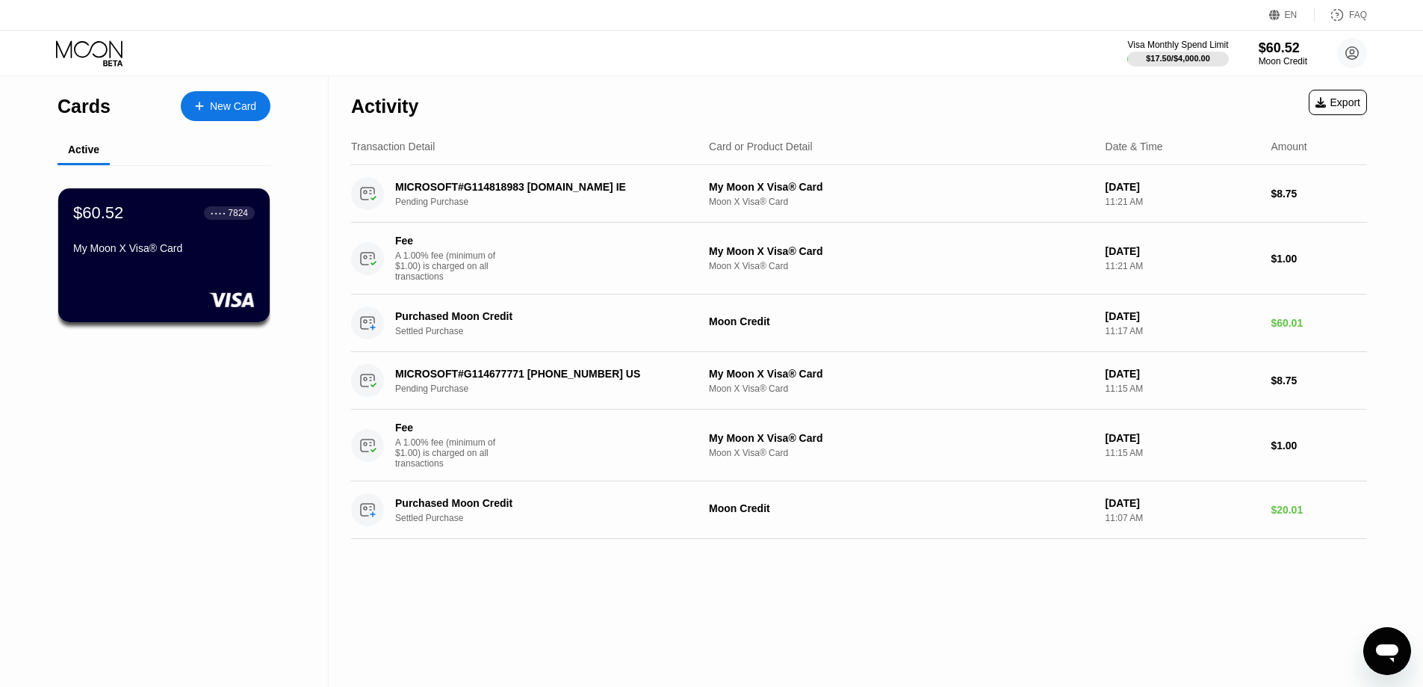
click at [91, 64] on icon at bounding box center [90, 53] width 69 height 26
click at [110, 254] on div "My Moon X Visa® Card" at bounding box center [163, 248] width 183 height 12
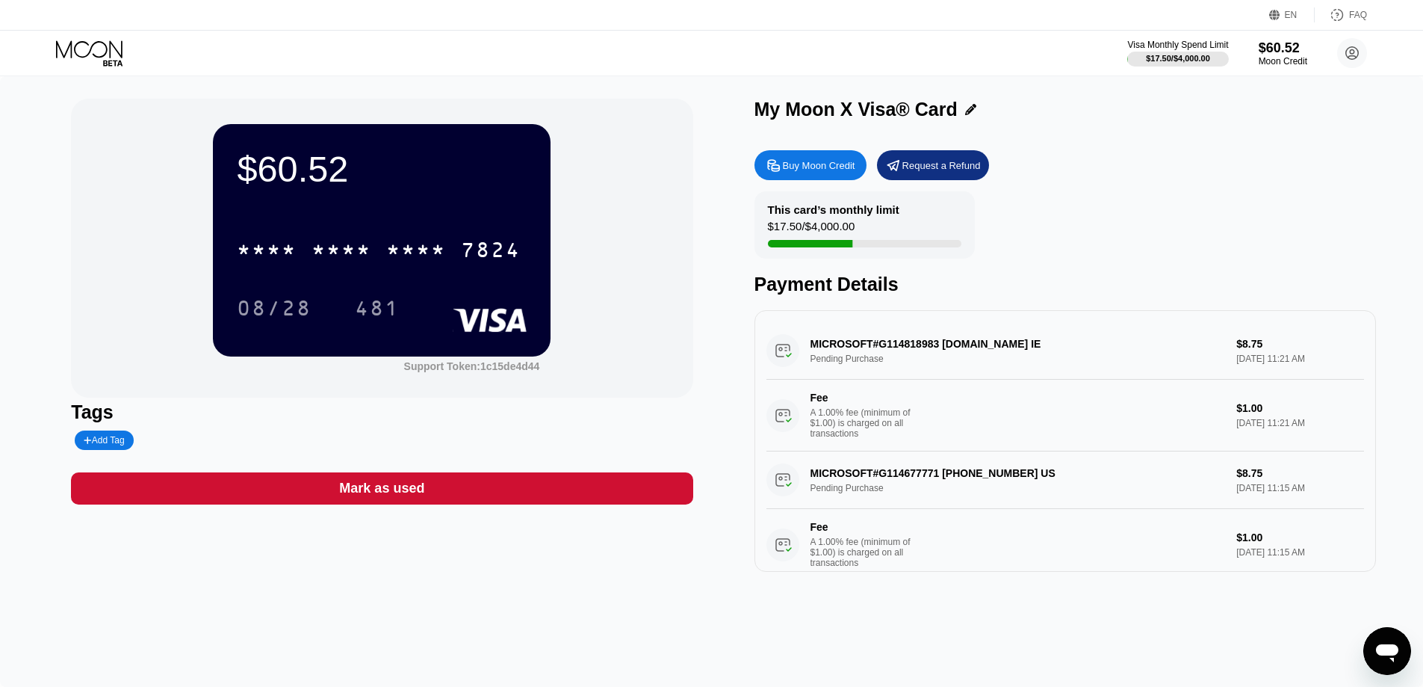
click at [86, 61] on icon at bounding box center [90, 53] width 69 height 26
